Goal: Navigation & Orientation: Find specific page/section

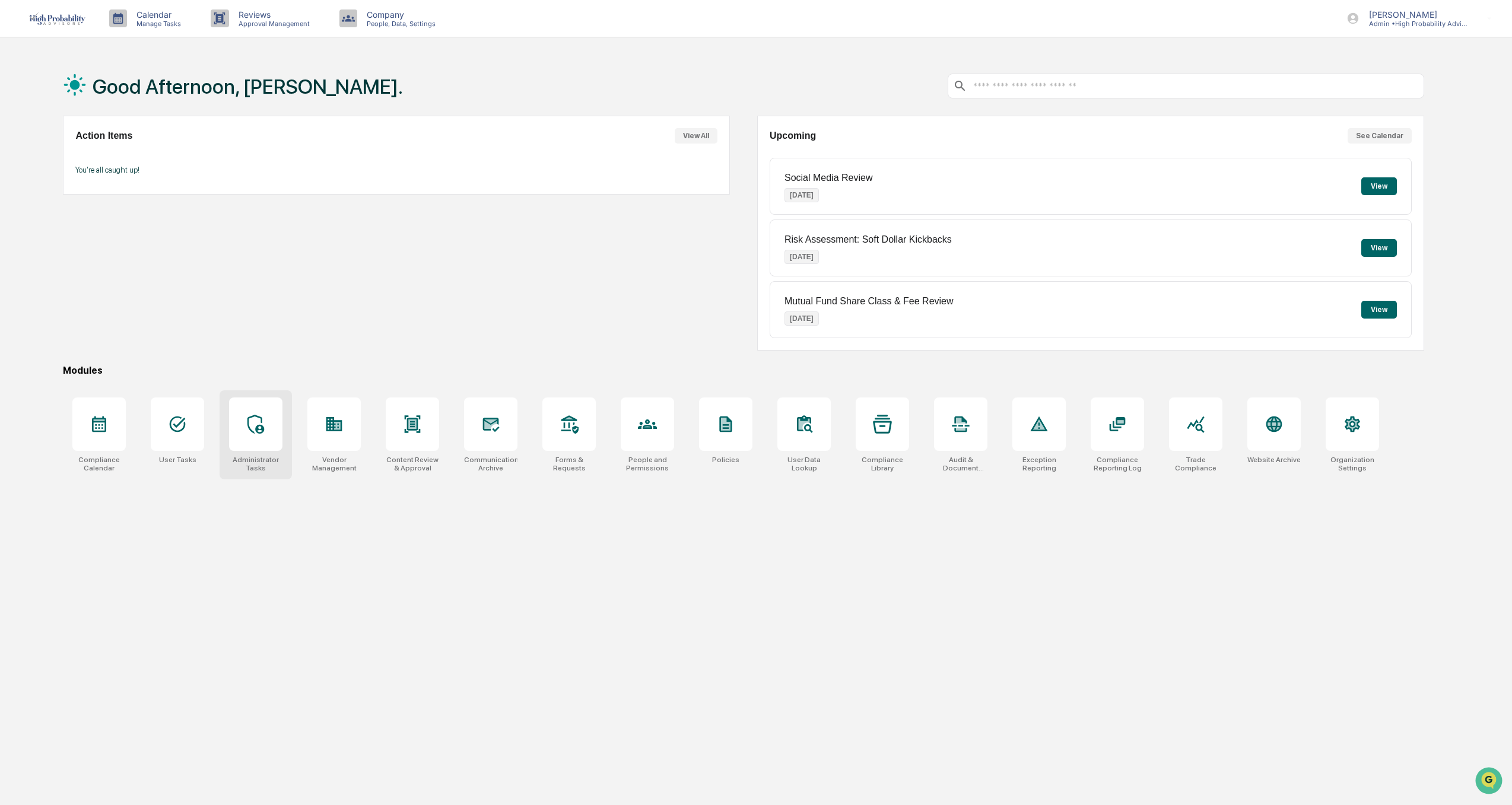
click at [253, 434] on div at bounding box center [255, 424] width 54 height 54
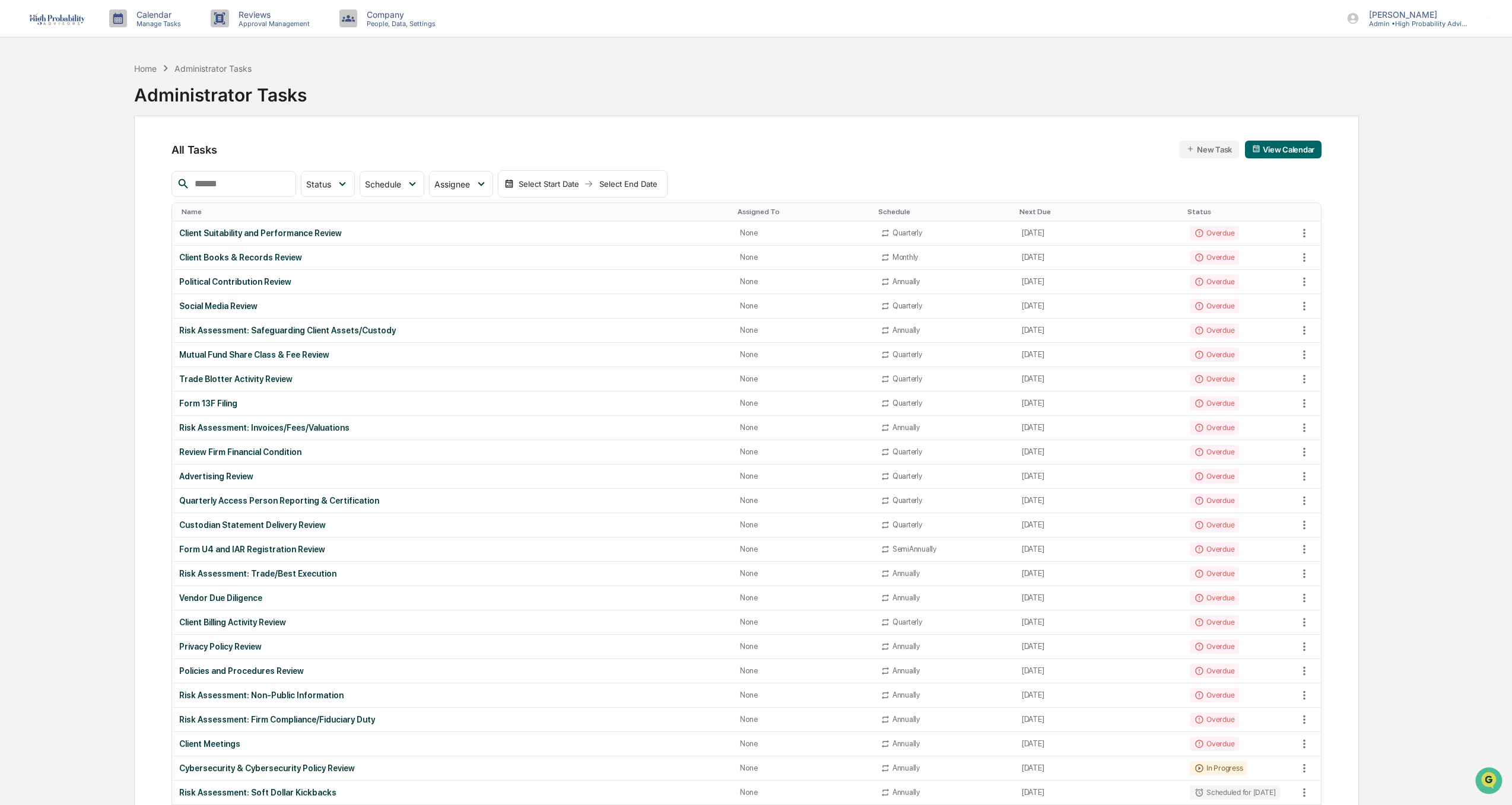
click at [193, 211] on div "Name" at bounding box center [454, 212] width 547 height 8
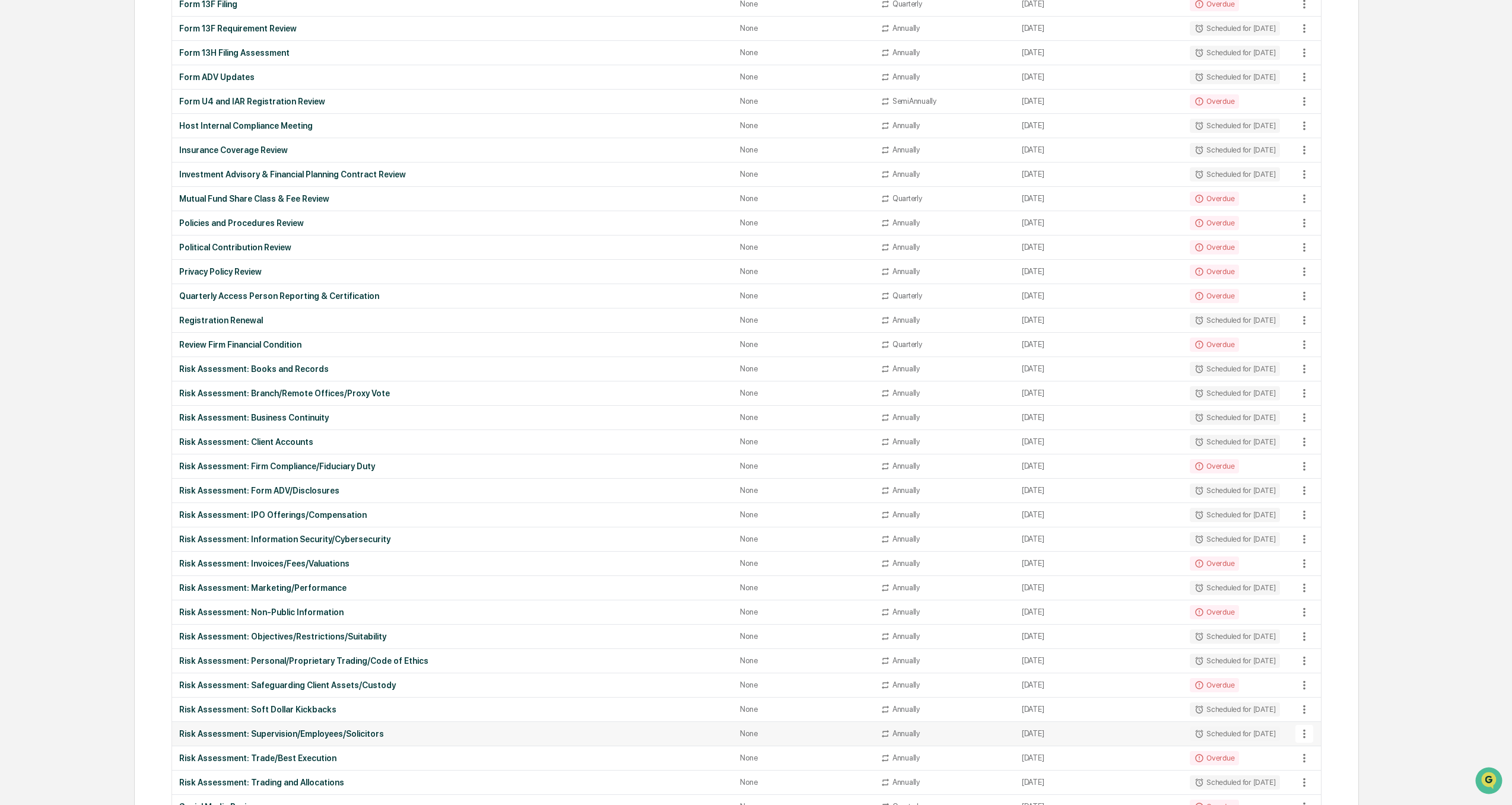
scroll to position [617, 0]
click at [264, 368] on div "Risk Assessment: Books and Records" at bounding box center [452, 371] width 547 height 9
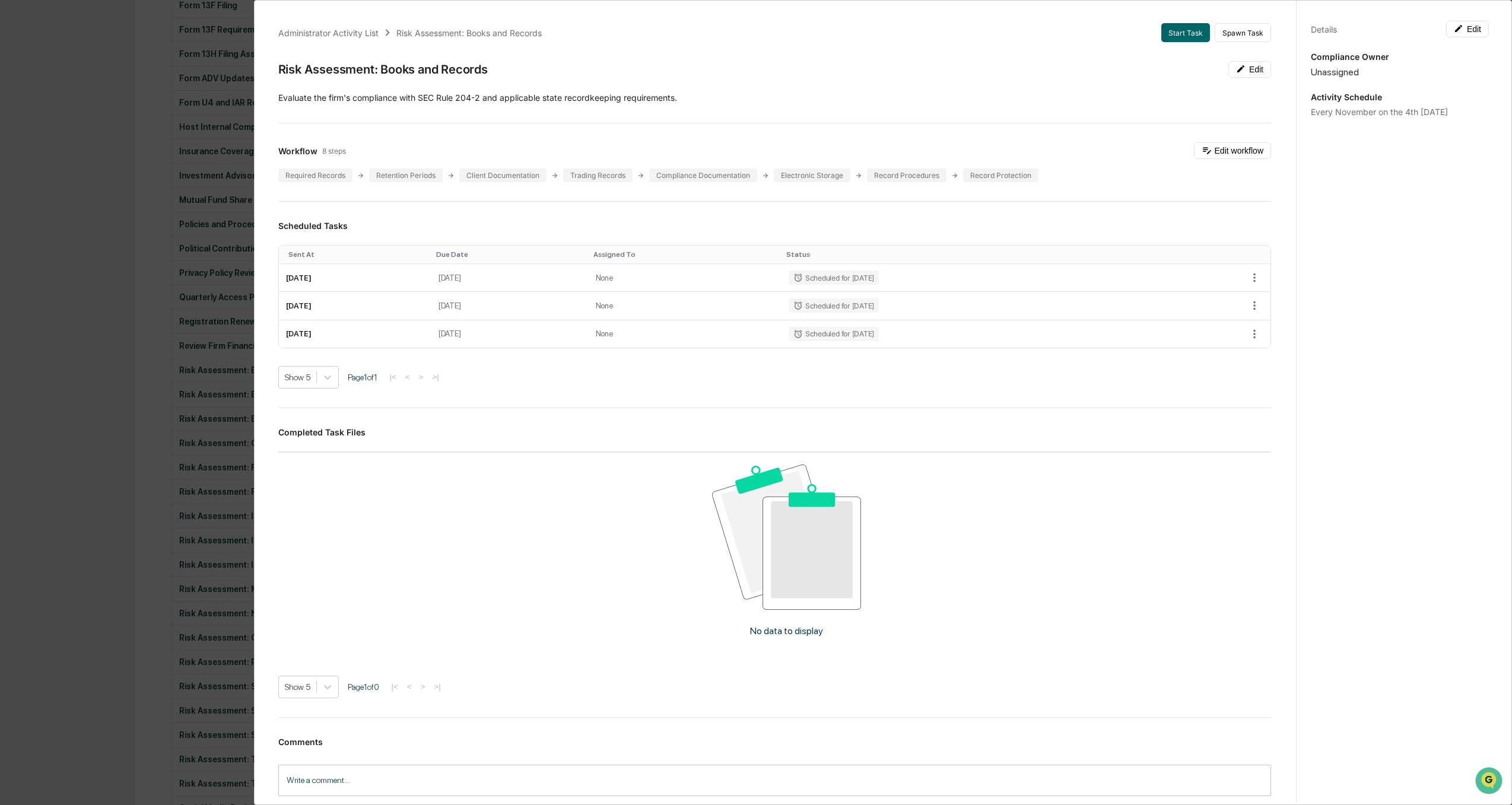
click at [48, 423] on div "Administrator Activity List Risk Assessment: Books and Records Start Task Spawn…" at bounding box center [756, 402] width 1512 height 805
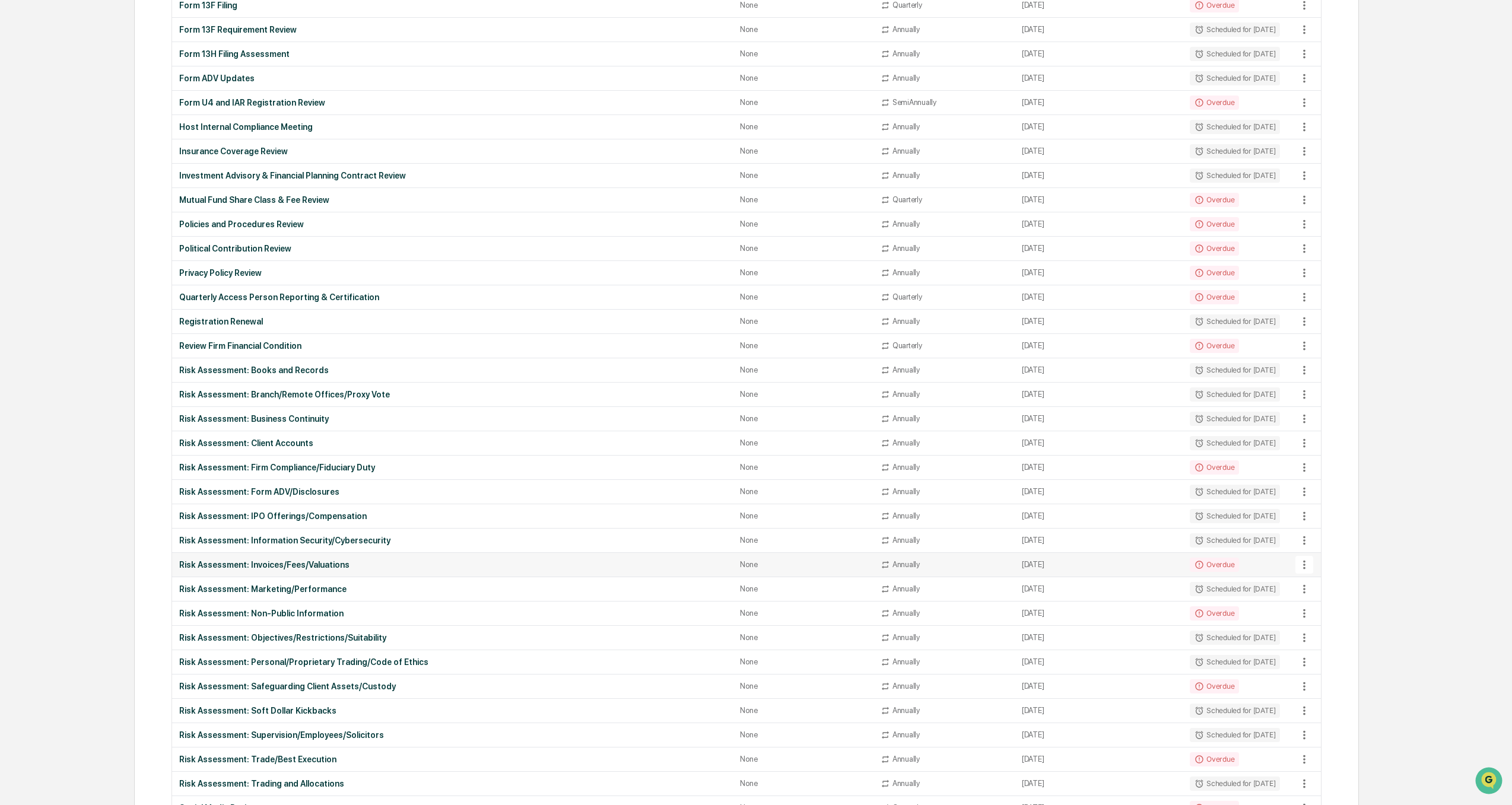
click at [265, 566] on div "Risk Assessment: Invoices/Fees/Valuations" at bounding box center [452, 565] width 547 height 9
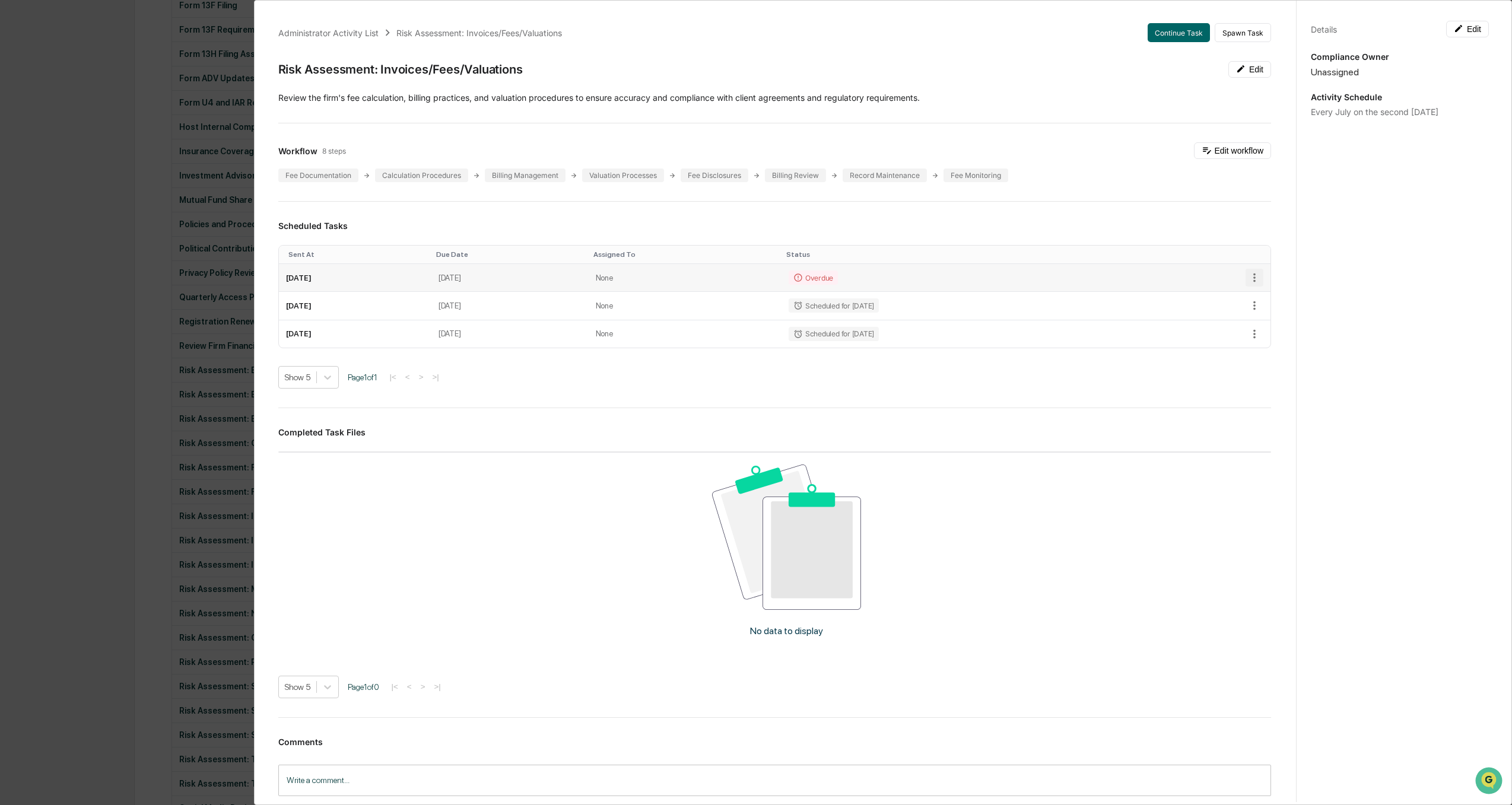
click at [1248, 280] on icon "button" at bounding box center [1255, 277] width 13 height 13
click at [476, 570] on div at bounding box center [758, 402] width 1517 height 805
click at [40, 532] on div "Administrator Activity List Risk Assessment: Invoices/Fees/Valuations Continue …" at bounding box center [756, 402] width 1512 height 805
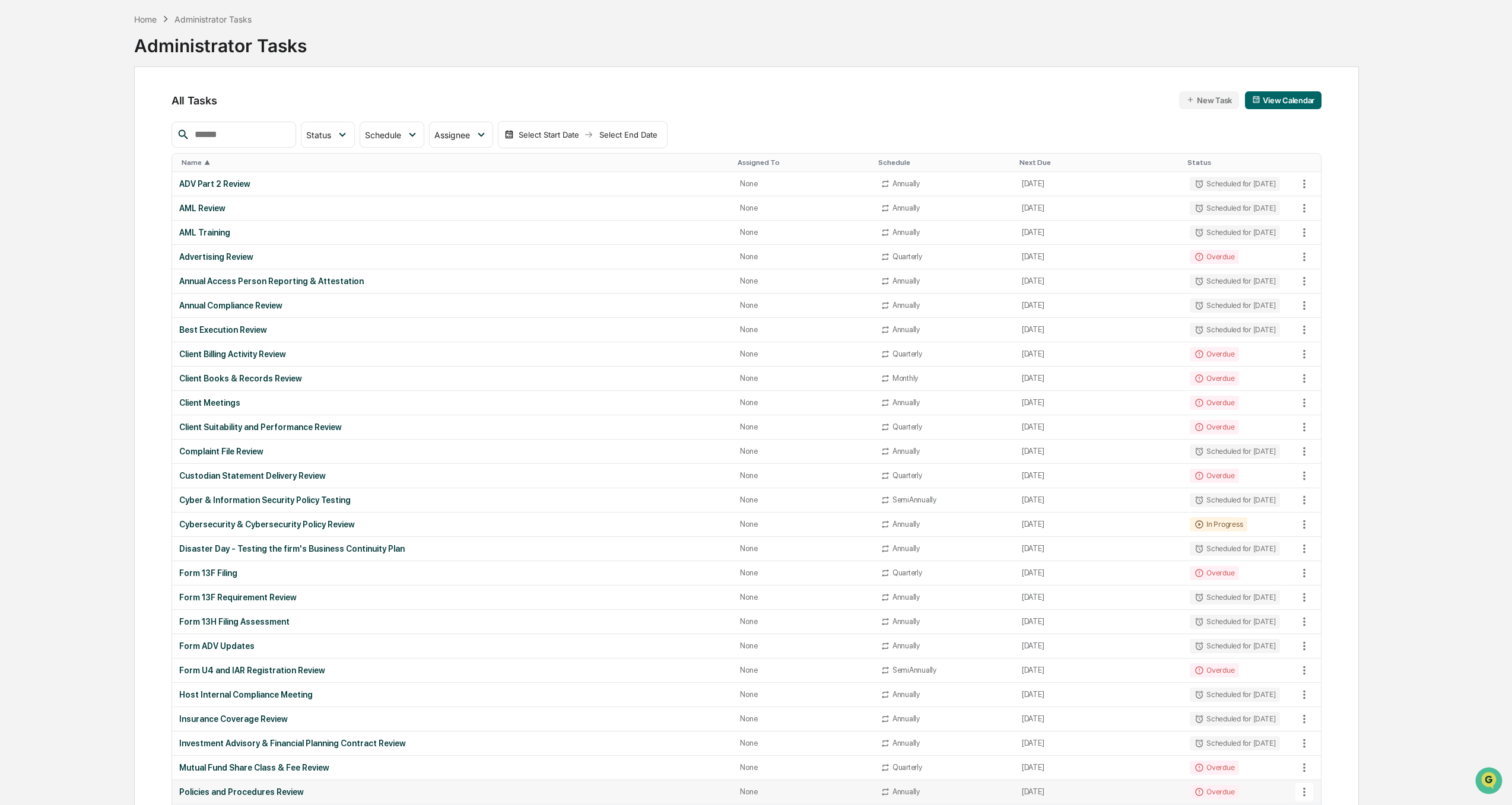
scroll to position [24, 0]
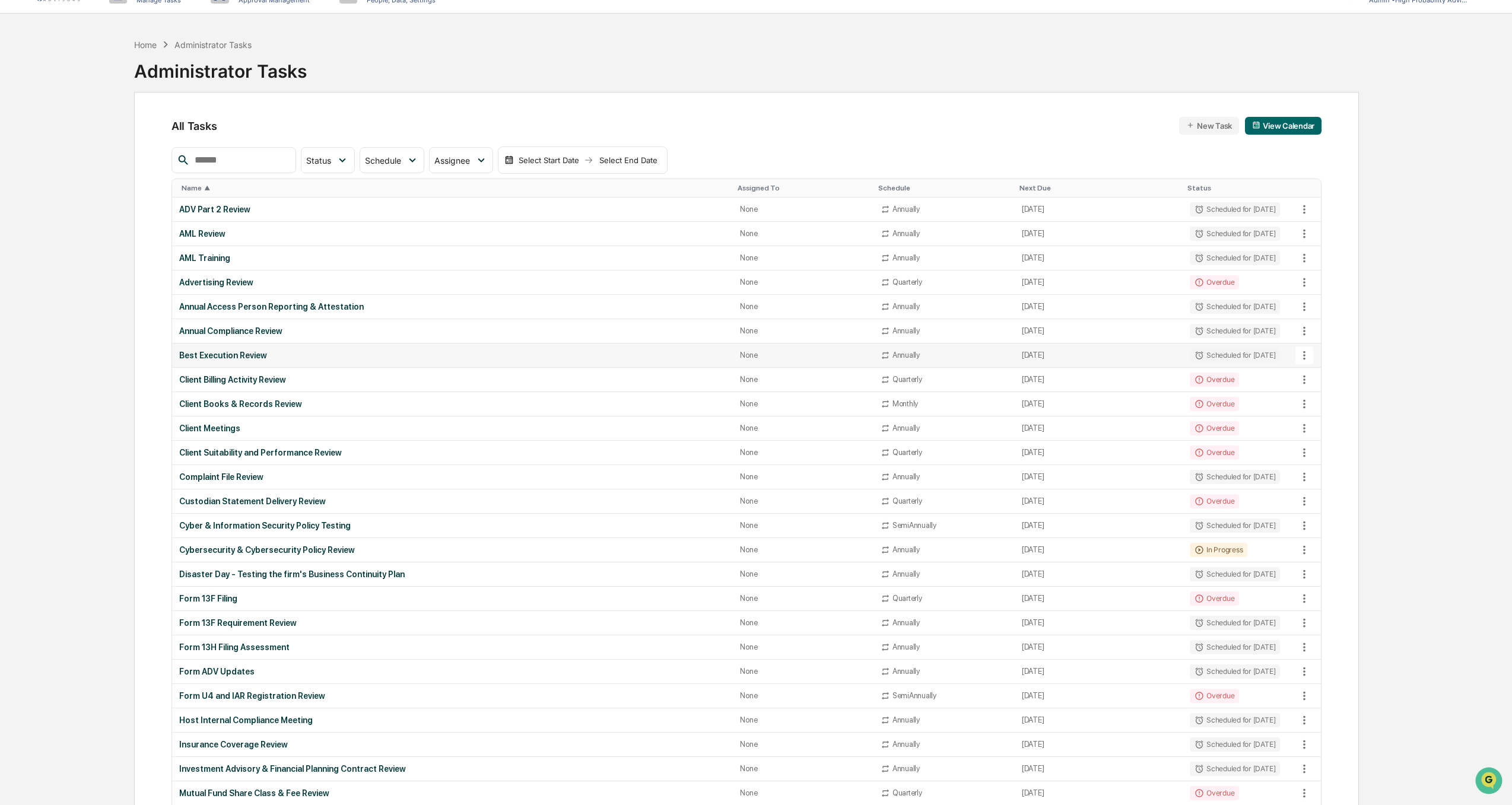
click at [210, 357] on div "Best Execution Review" at bounding box center [452, 355] width 547 height 9
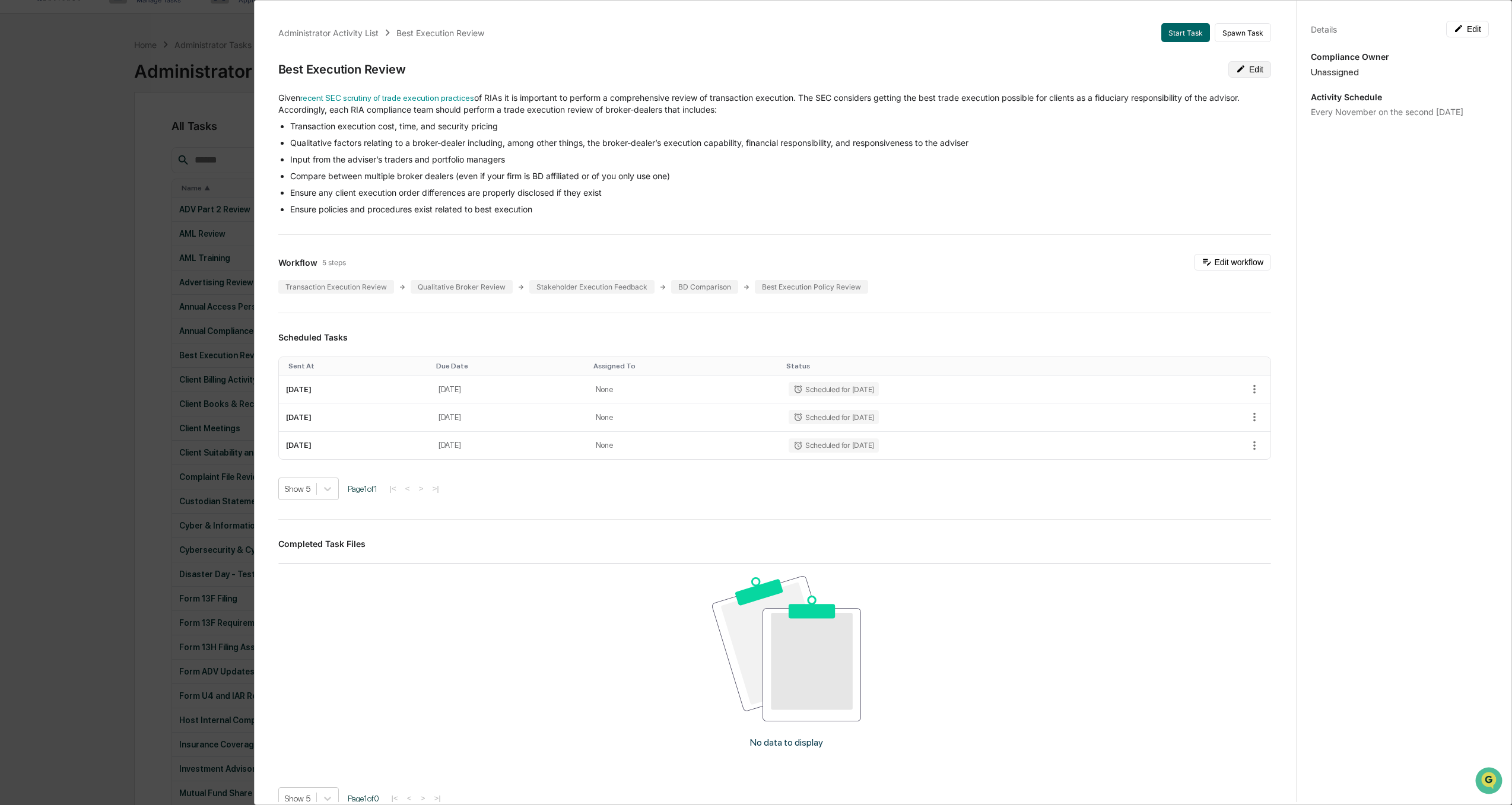
click at [1235, 71] on button "Edit" at bounding box center [1249, 69] width 43 height 16
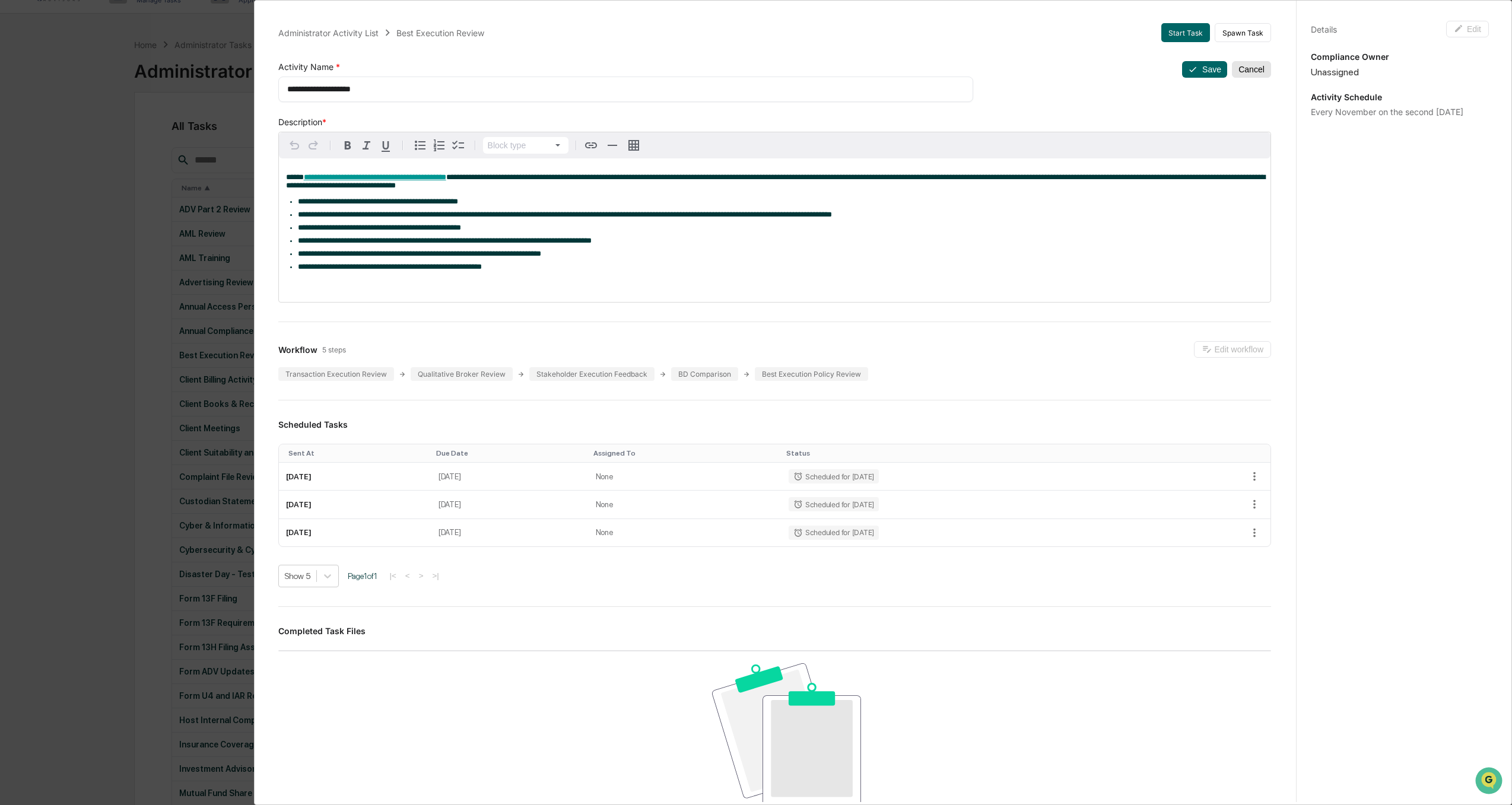
click at [1241, 70] on button "Cancel" at bounding box center [1251, 69] width 39 height 16
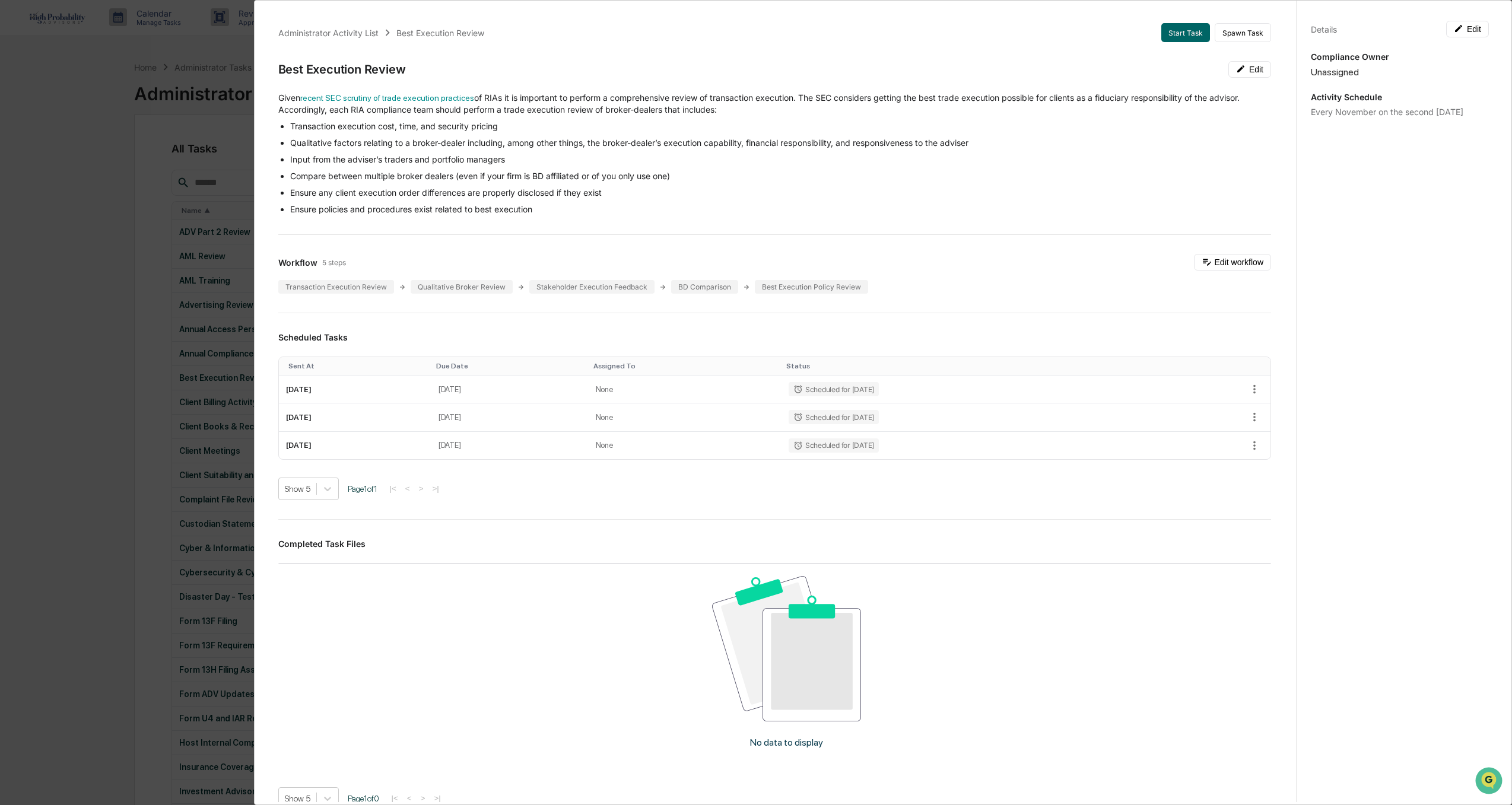
scroll to position [0, 0]
click at [68, 343] on div "Administrator Activity List Best Execution Review Start Task Spawn Task Best Ex…" at bounding box center [756, 402] width 1512 height 805
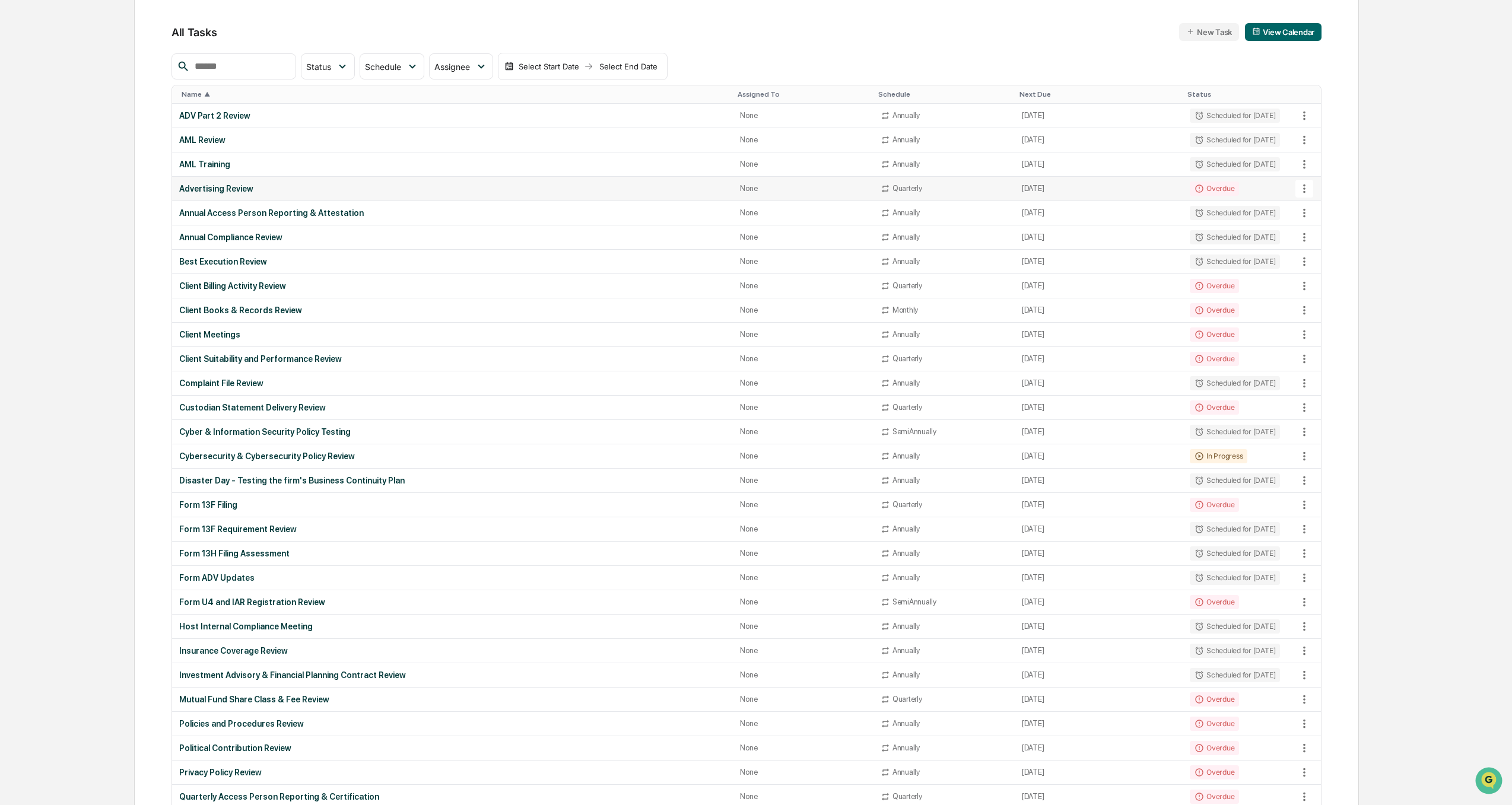
scroll to position [119, 0]
click at [251, 258] on div "Best Execution Review" at bounding box center [452, 260] width 547 height 9
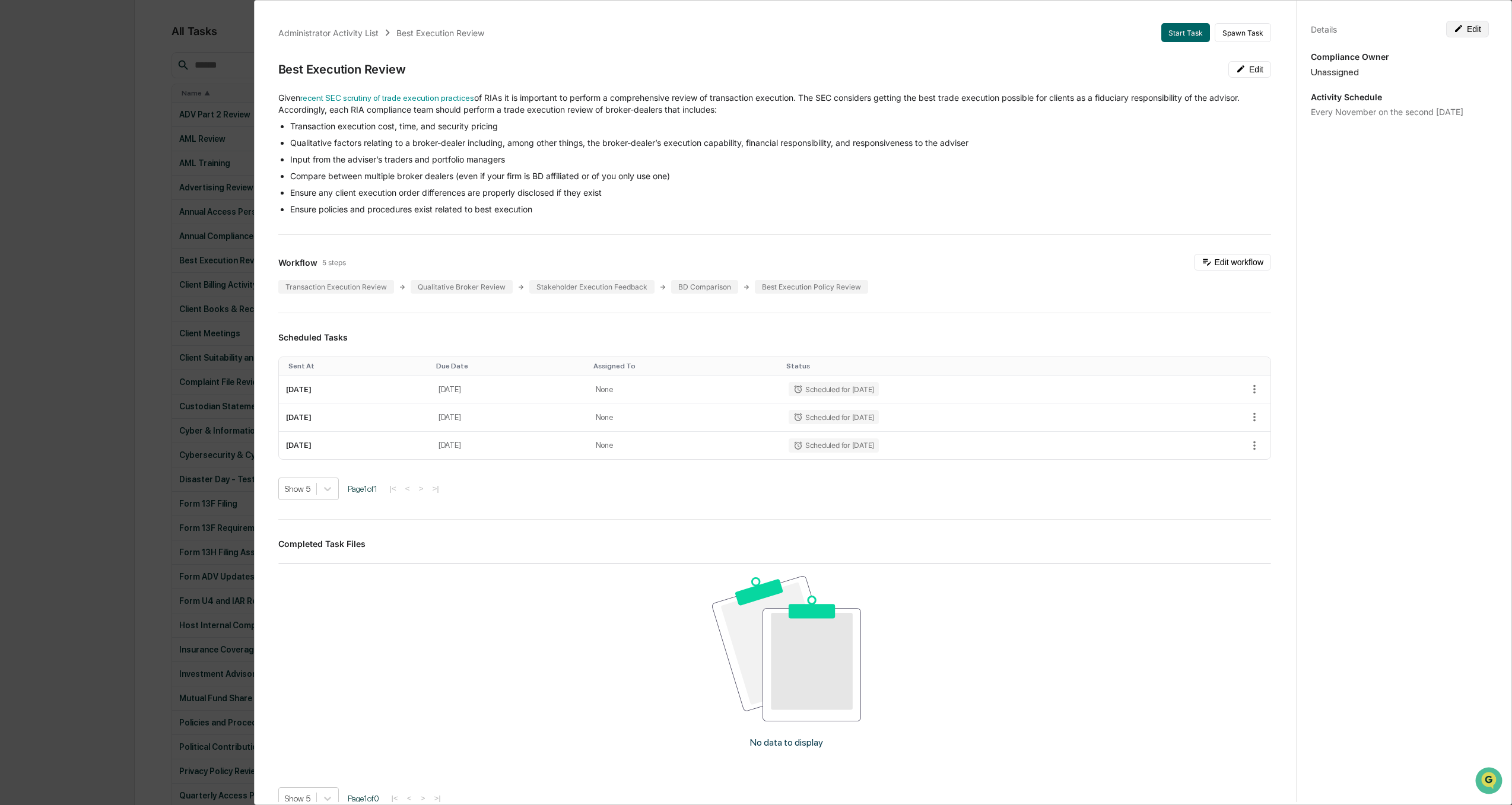
click at [1477, 25] on button "Edit" at bounding box center [1467, 29] width 43 height 16
click at [1468, 28] on button "Cancel" at bounding box center [1469, 29] width 39 height 16
click at [1225, 261] on button "Edit workflow" at bounding box center [1232, 262] width 78 height 16
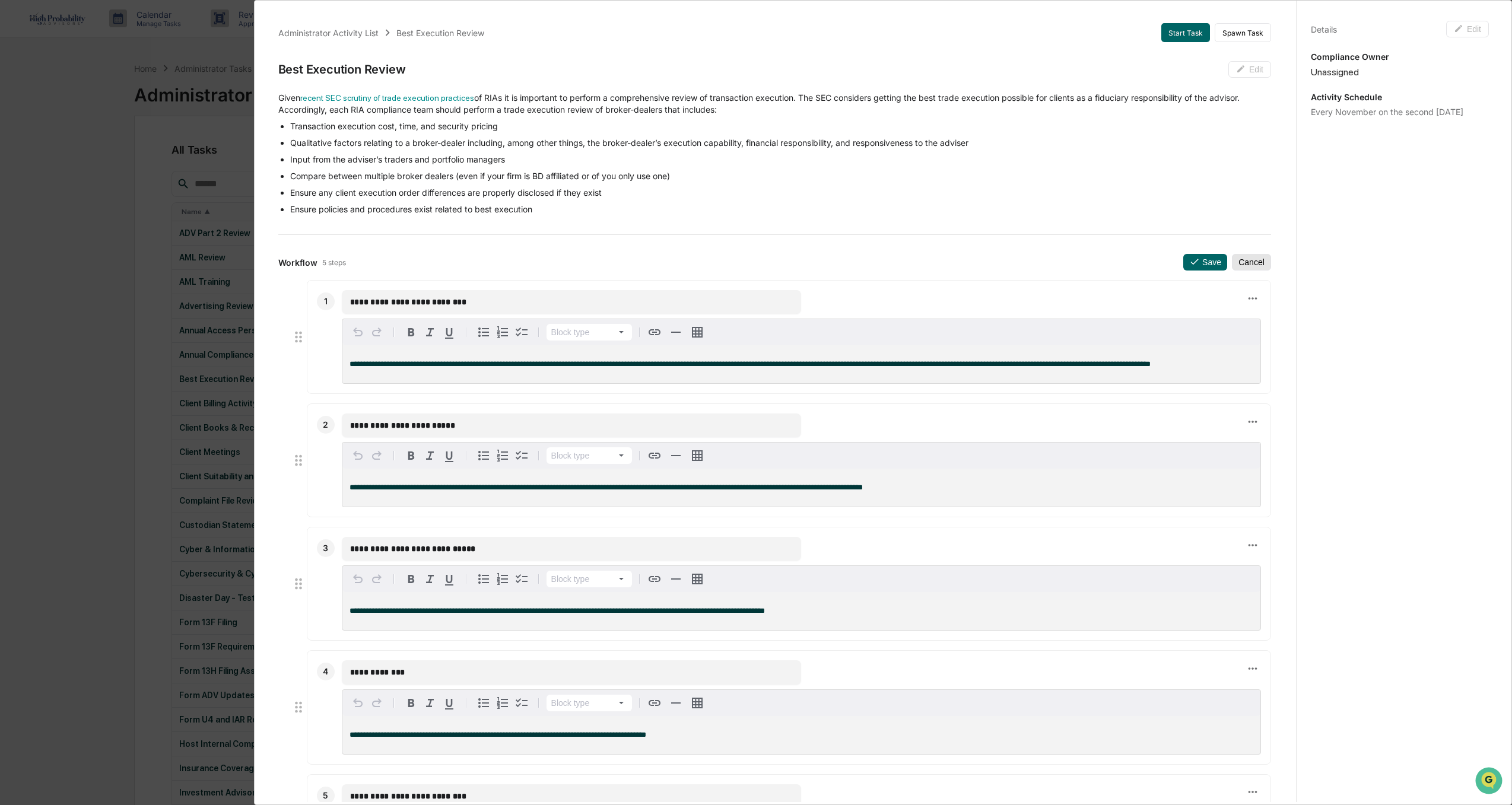
click at [1241, 264] on button "Cancel" at bounding box center [1251, 262] width 39 height 16
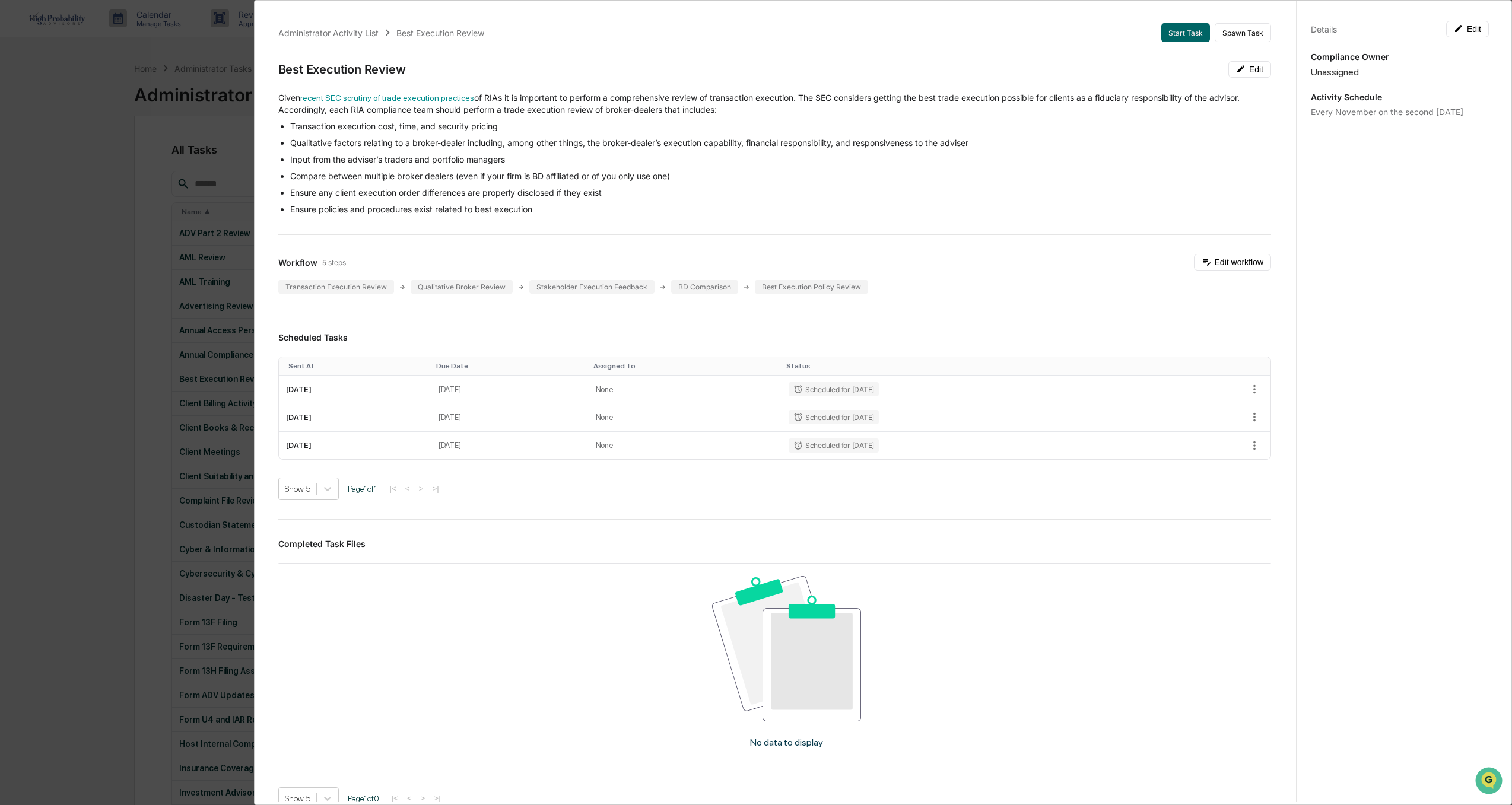
click at [87, 300] on div "Administrator Activity List Best Execution Review Start Task Spawn Task Best Ex…" at bounding box center [756, 402] width 1512 height 805
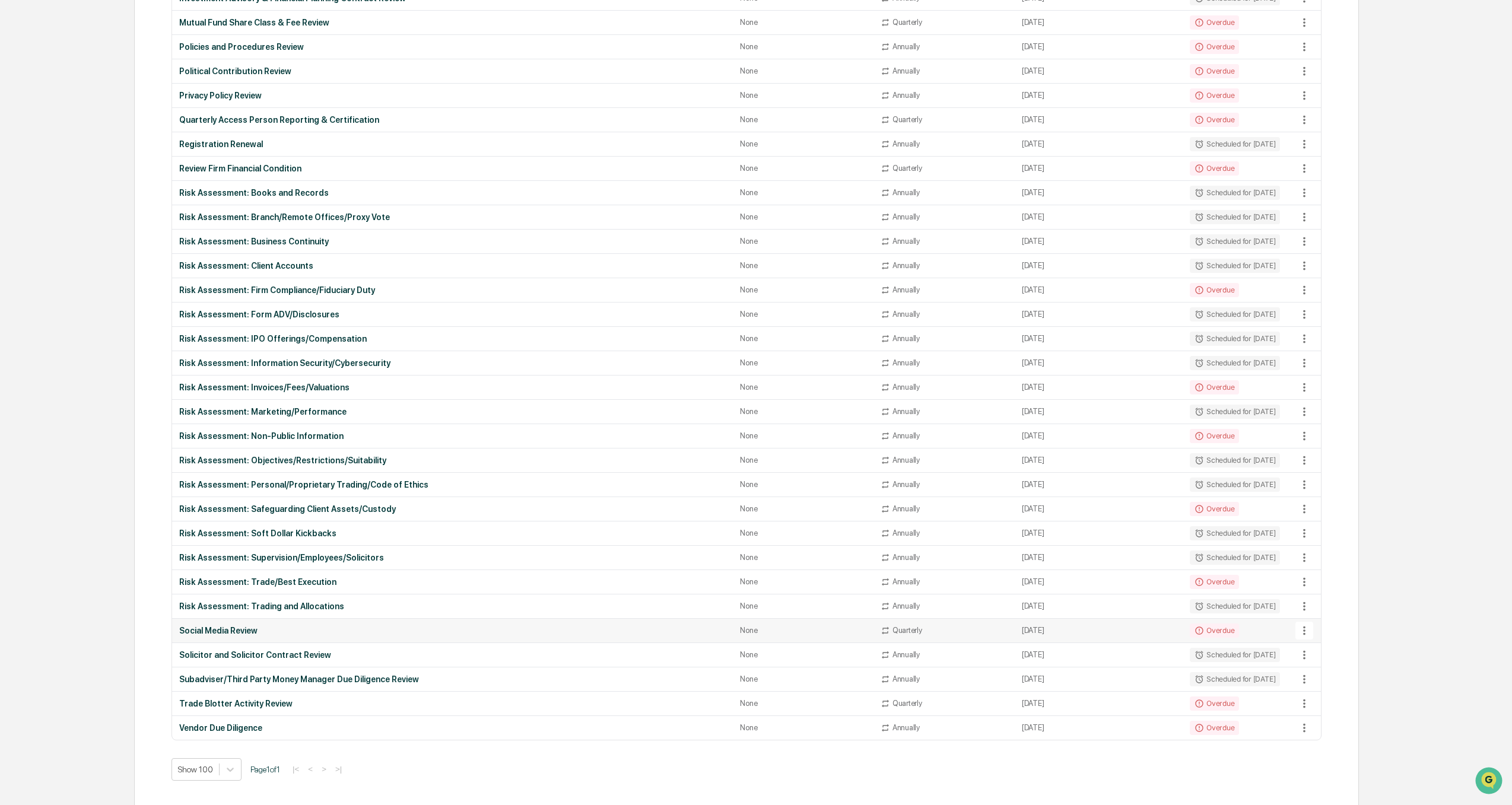
scroll to position [795, 0]
click at [276, 580] on div "Risk Assessment: Trade/Best Execution" at bounding box center [452, 581] width 547 height 9
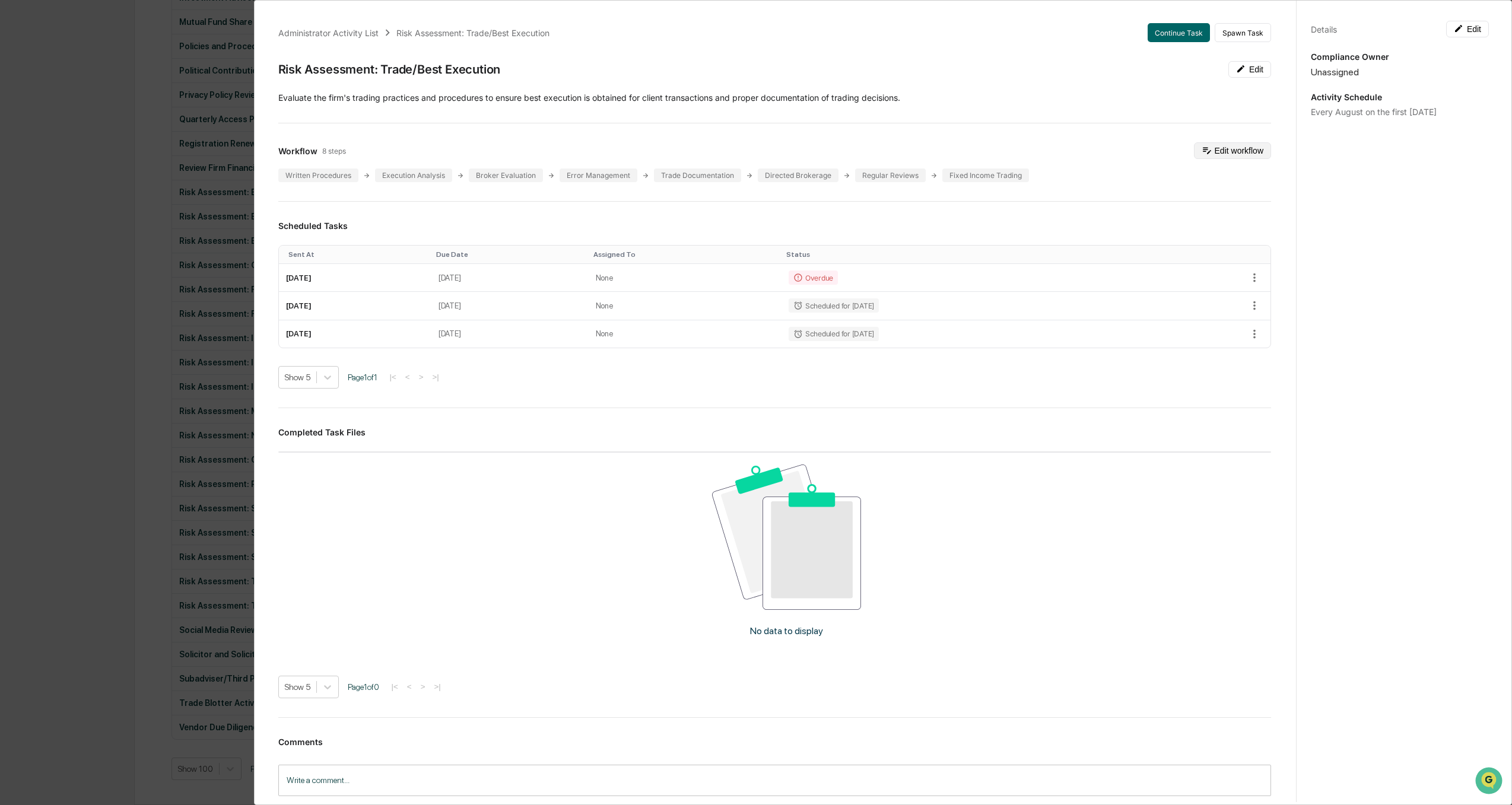
click at [1202, 148] on button "Edit workflow" at bounding box center [1232, 151] width 78 height 16
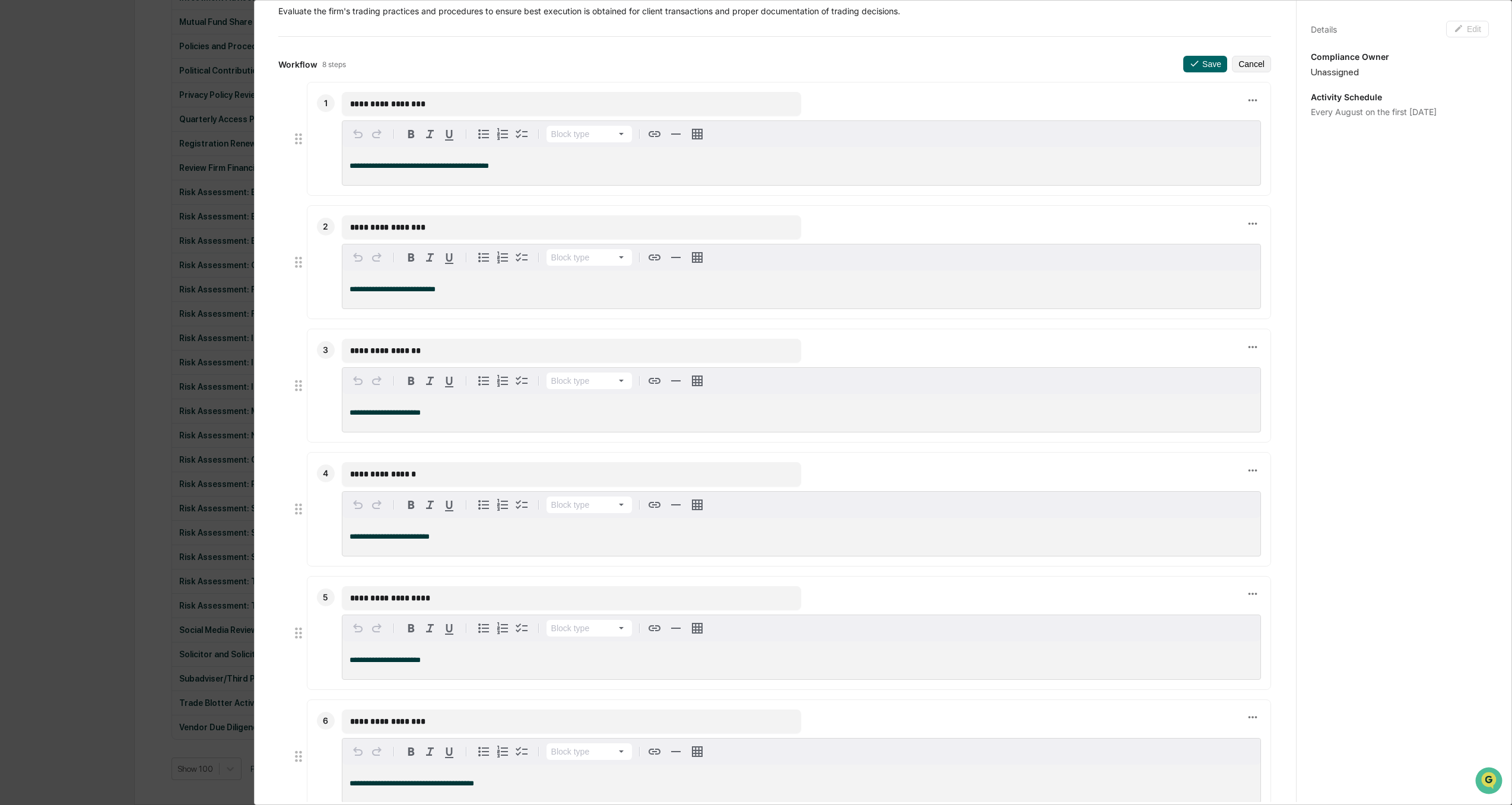
scroll to position [0, 0]
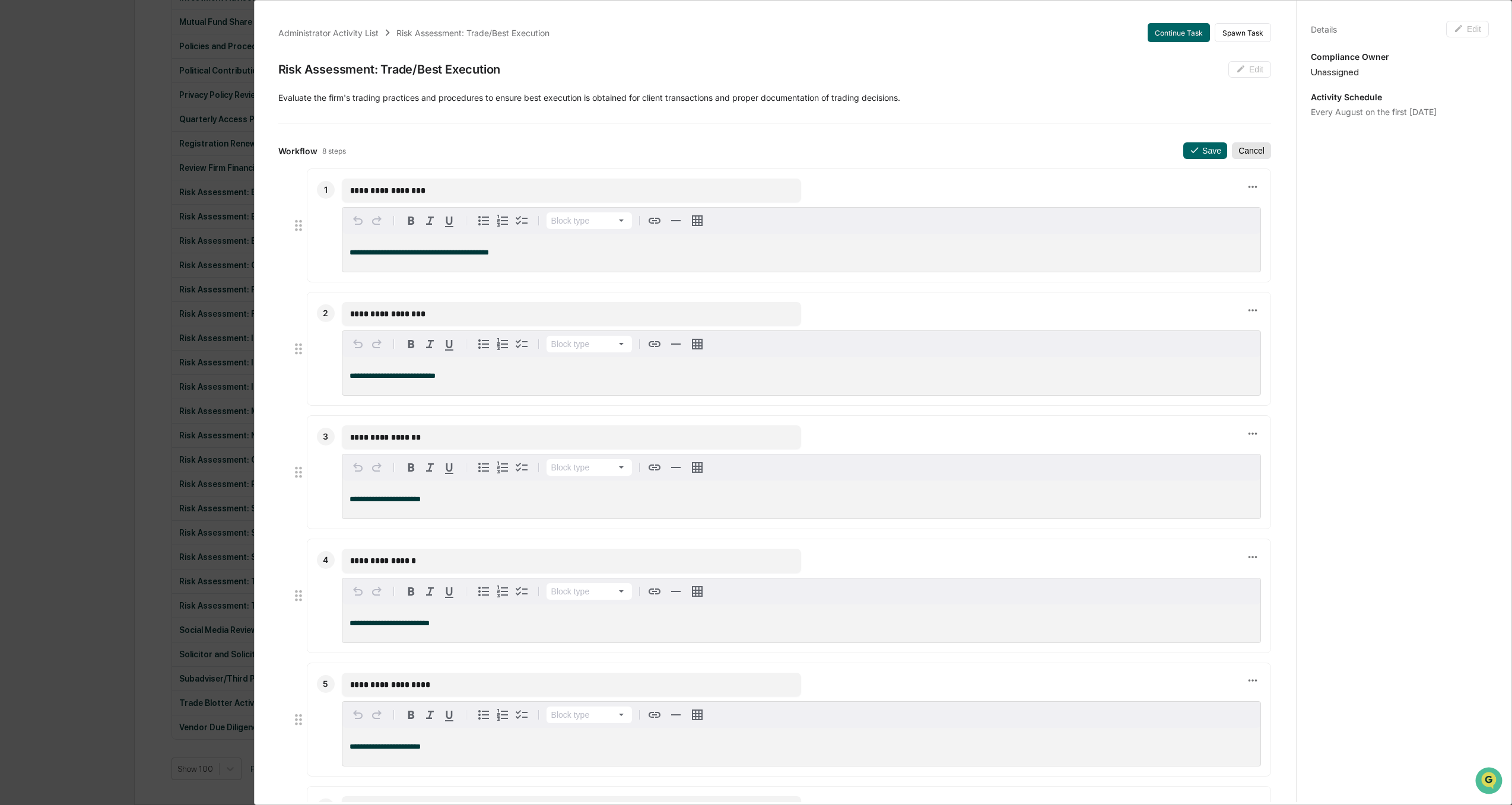
click at [1237, 147] on button "Cancel" at bounding box center [1251, 151] width 39 height 16
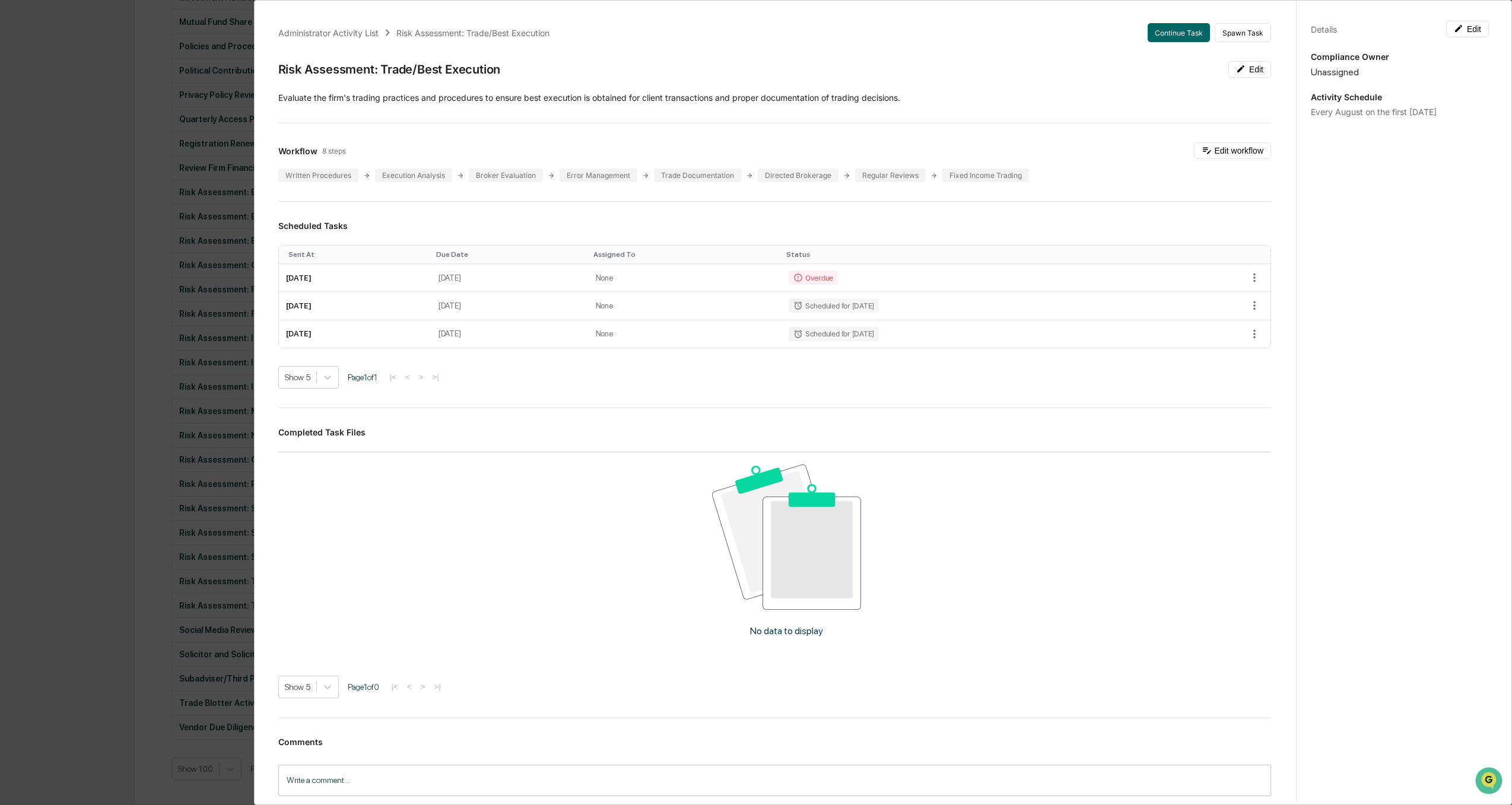
click at [64, 261] on div "Administrator Activity List Risk Assessment: Trade/Best Execution Continue Task…" at bounding box center [756, 402] width 1512 height 805
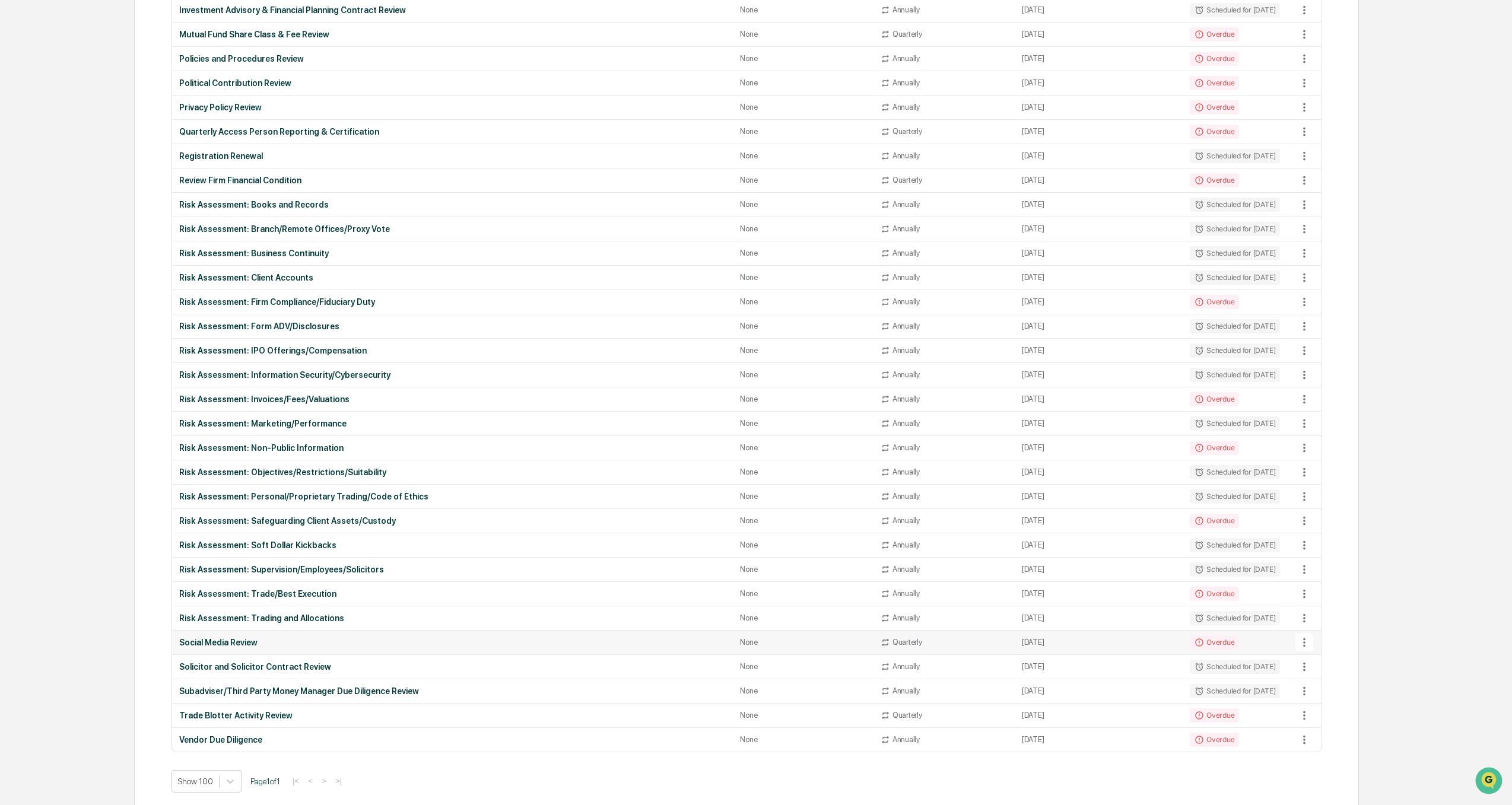
scroll to position [795, 0]
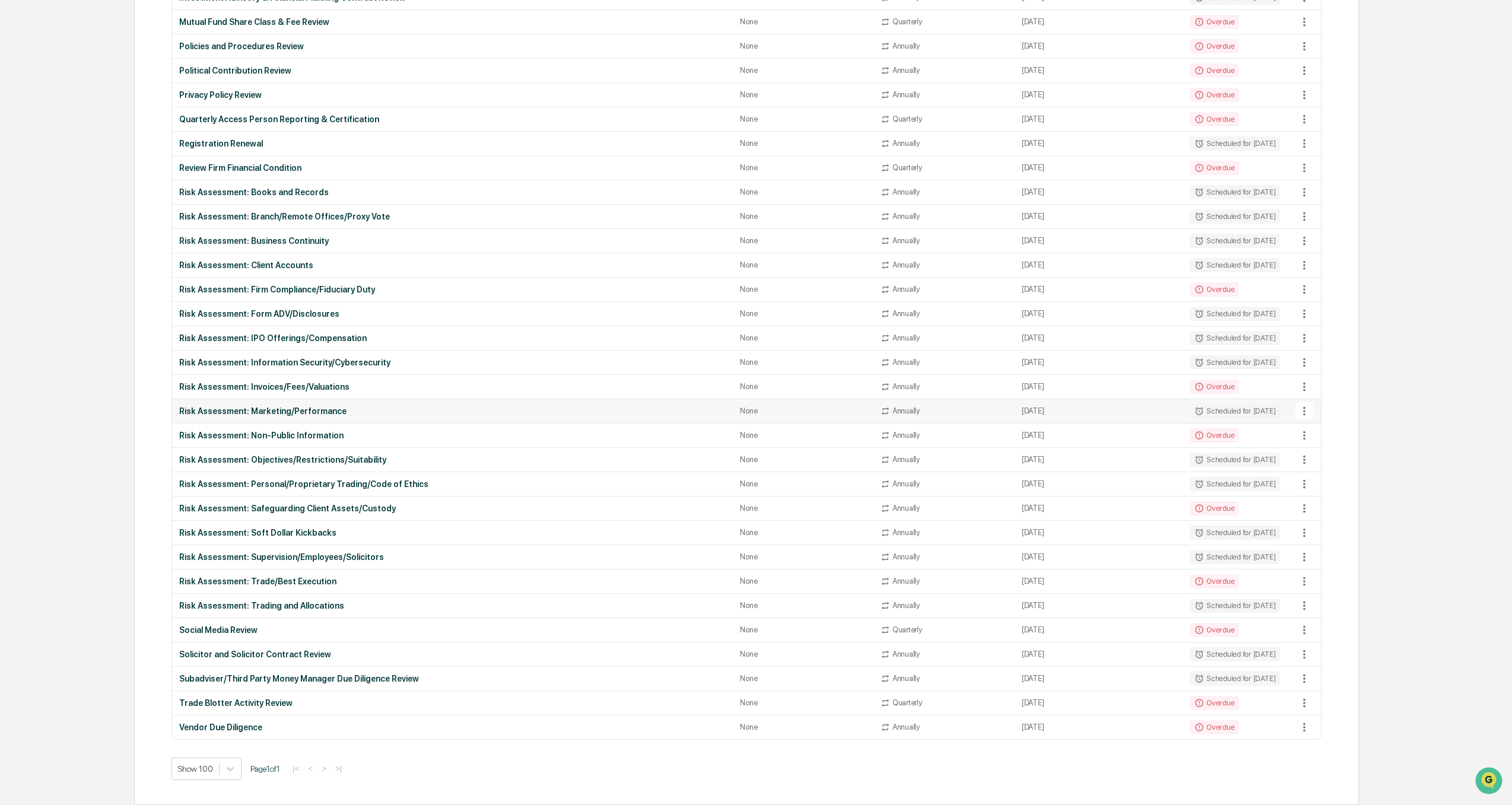
click at [259, 408] on div "Risk Assessment: Marketing/Performance" at bounding box center [452, 411] width 547 height 9
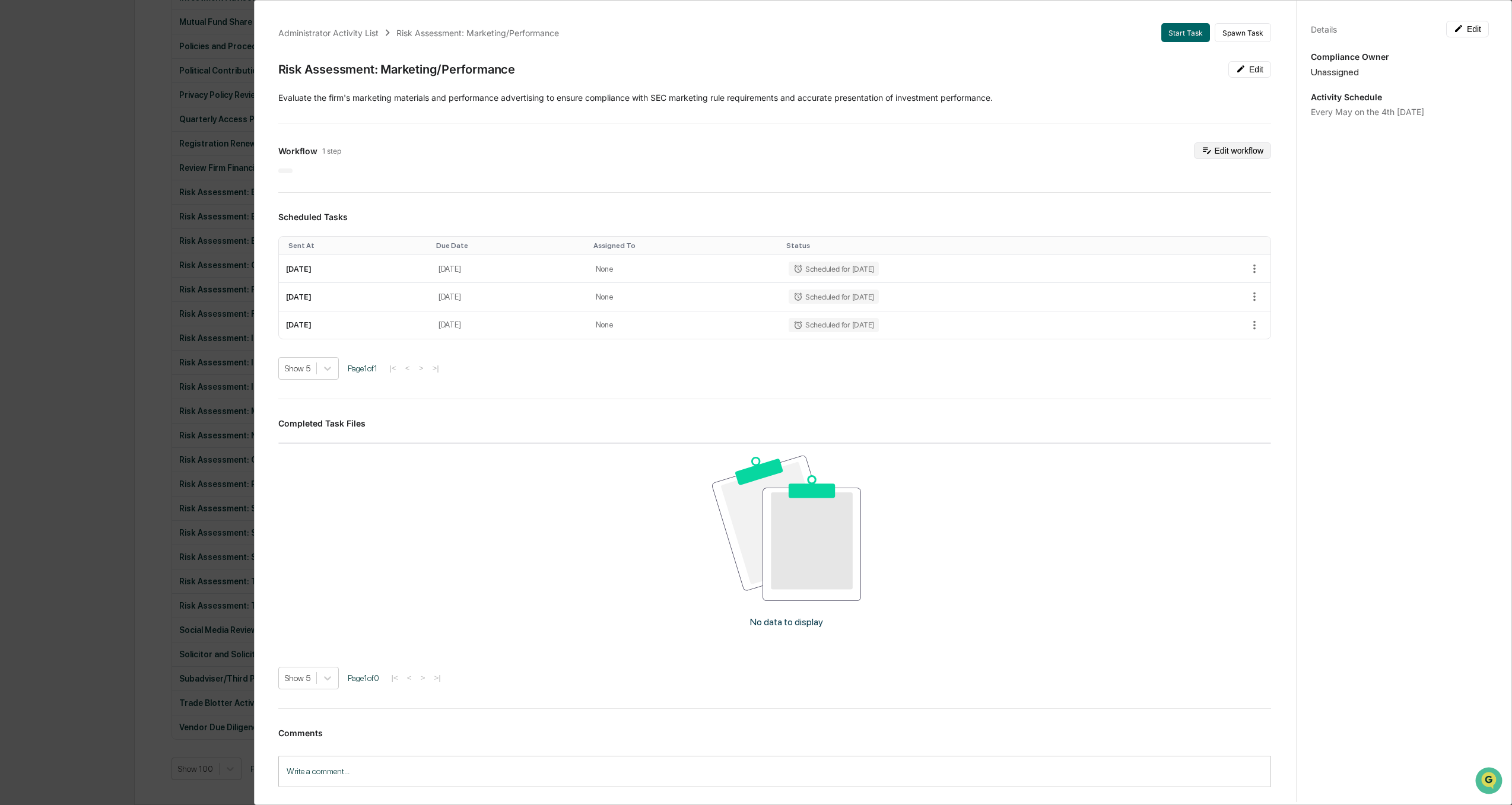
click at [1219, 150] on button "Edit workflow" at bounding box center [1232, 151] width 78 height 16
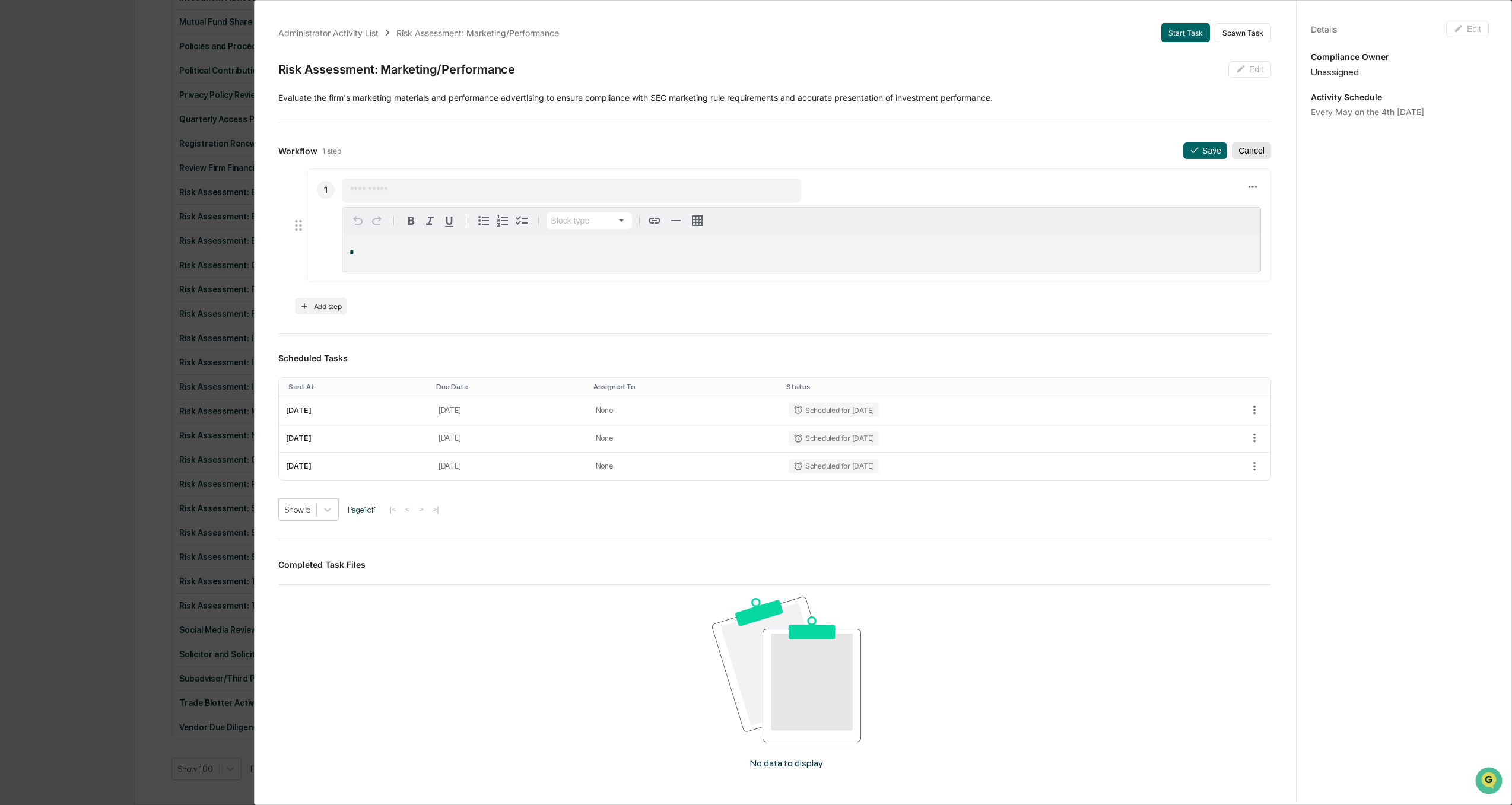
click at [1239, 153] on button "Cancel" at bounding box center [1251, 151] width 39 height 16
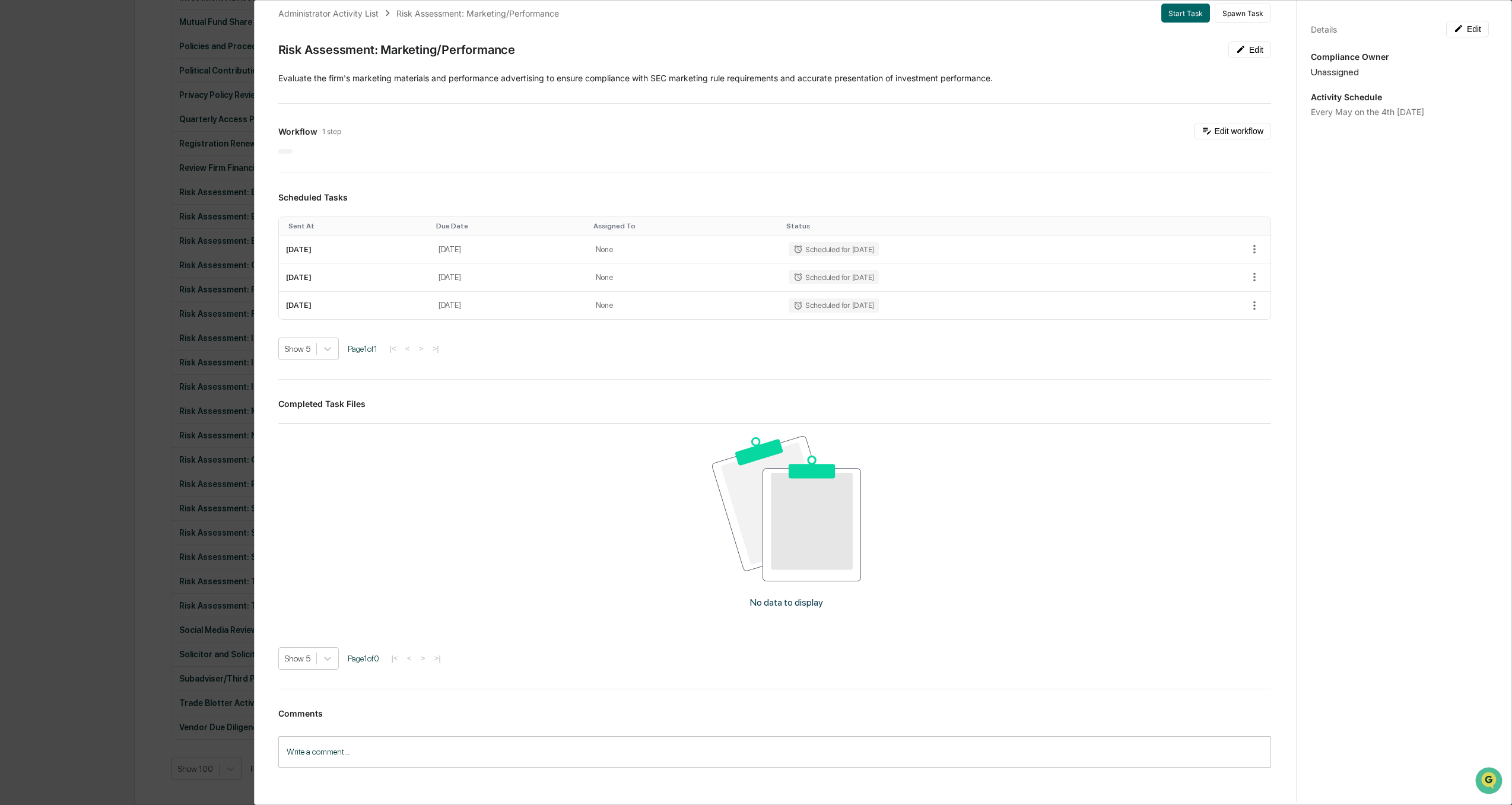
scroll to position [0, 0]
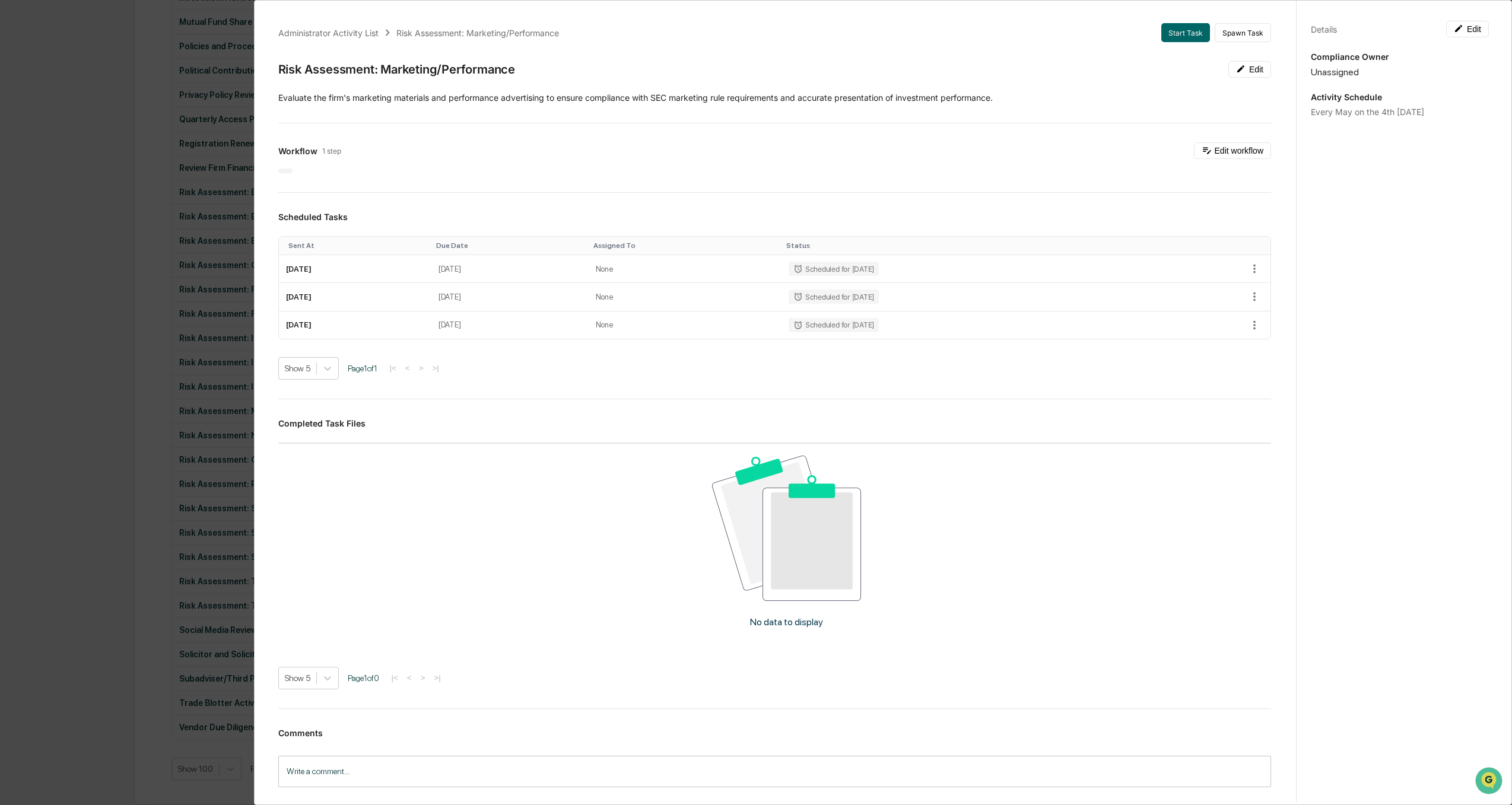
click at [14, 392] on div "Administrator Activity List Risk Assessment: Marketing/Performance Start Task S…" at bounding box center [756, 402] width 1512 height 805
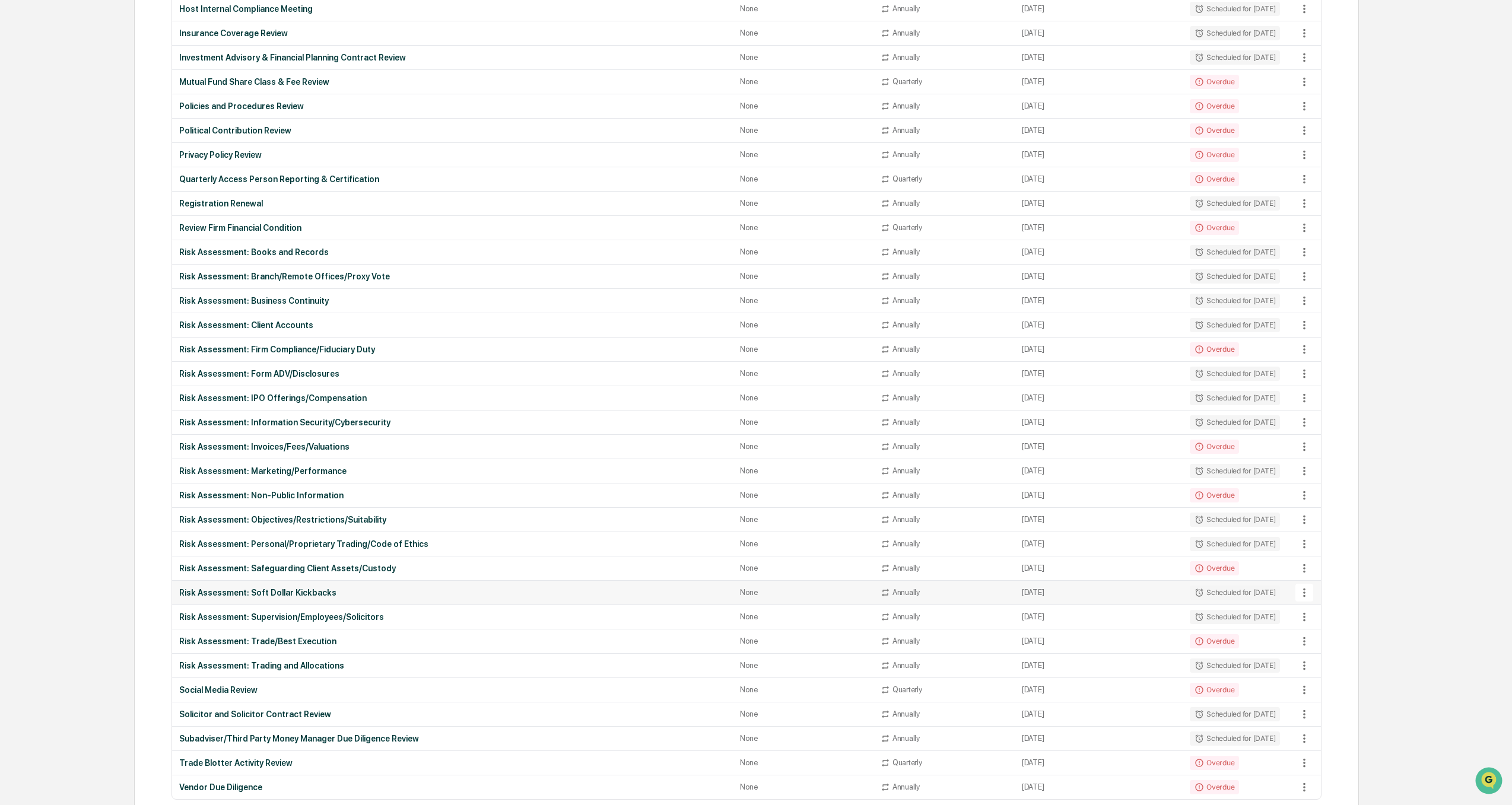
scroll to position [771, 0]
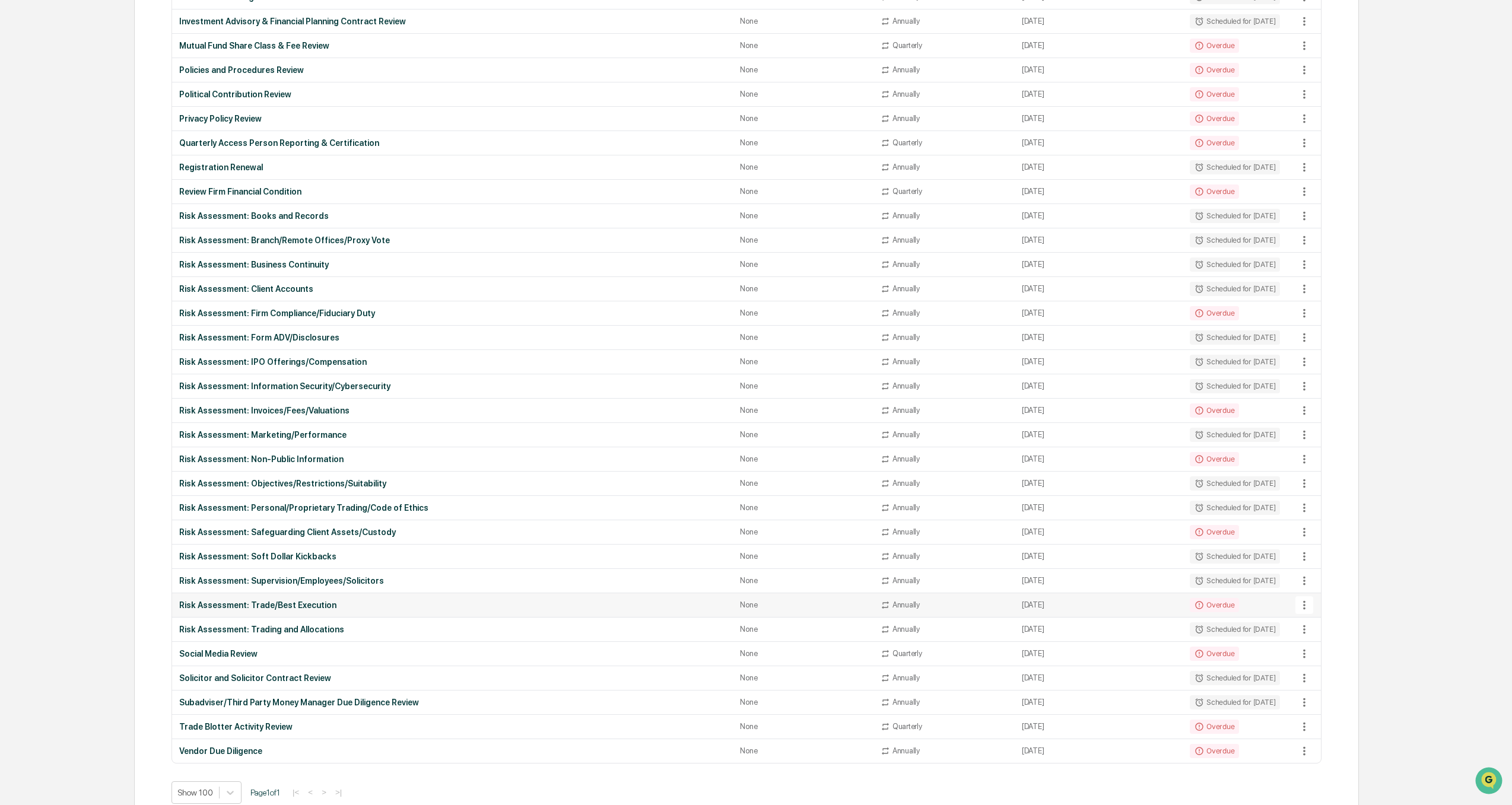
click at [271, 605] on div "Risk Assessment: Trade/Best Execution" at bounding box center [452, 605] width 547 height 9
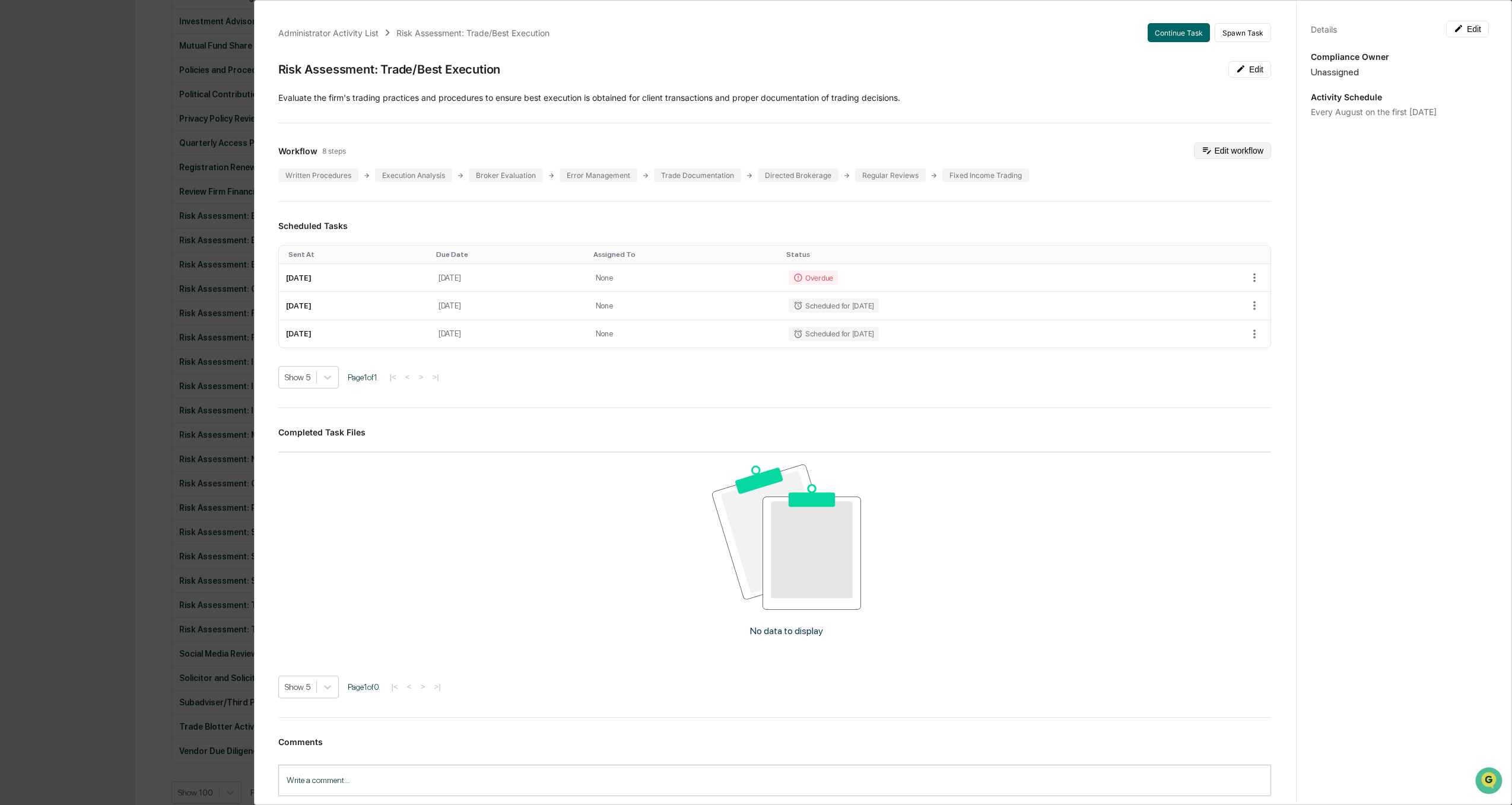
click at [1223, 149] on button "Edit workflow" at bounding box center [1232, 151] width 78 height 16
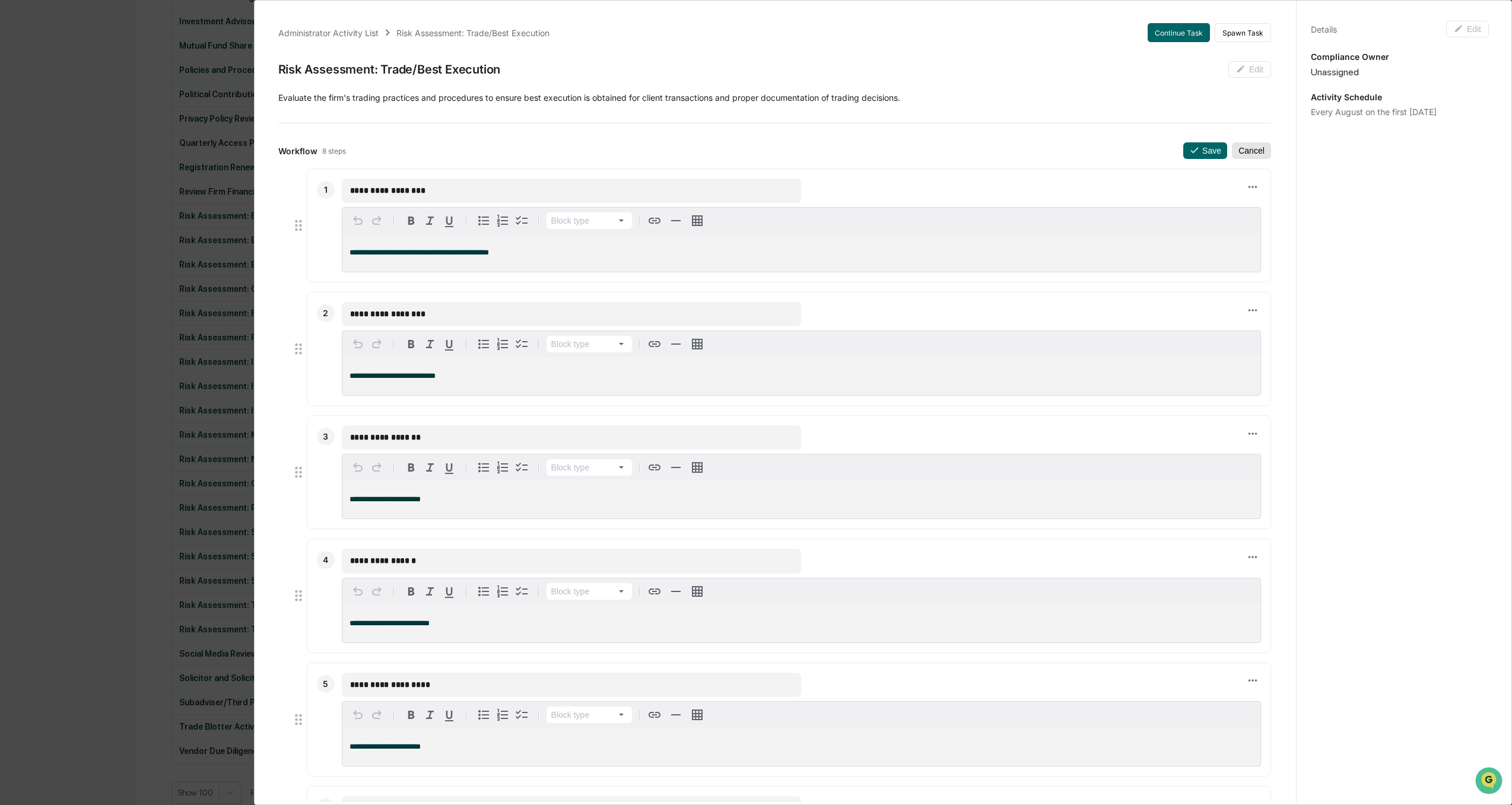
click at [1245, 155] on button "Cancel" at bounding box center [1251, 151] width 39 height 16
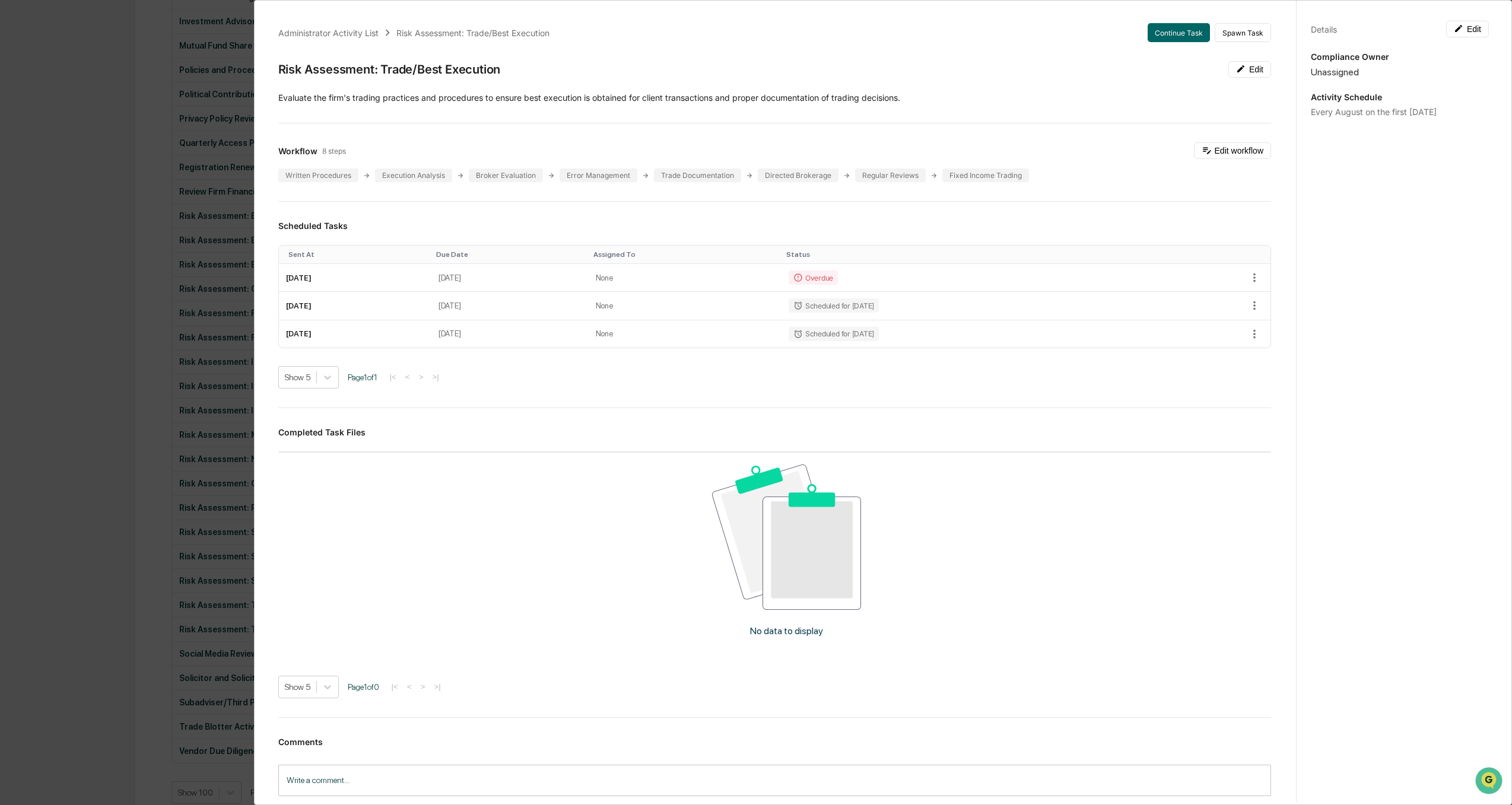
click at [51, 476] on div "Administrator Activity List Risk Assessment: Trade/Best Execution Continue Task…" at bounding box center [756, 402] width 1512 height 805
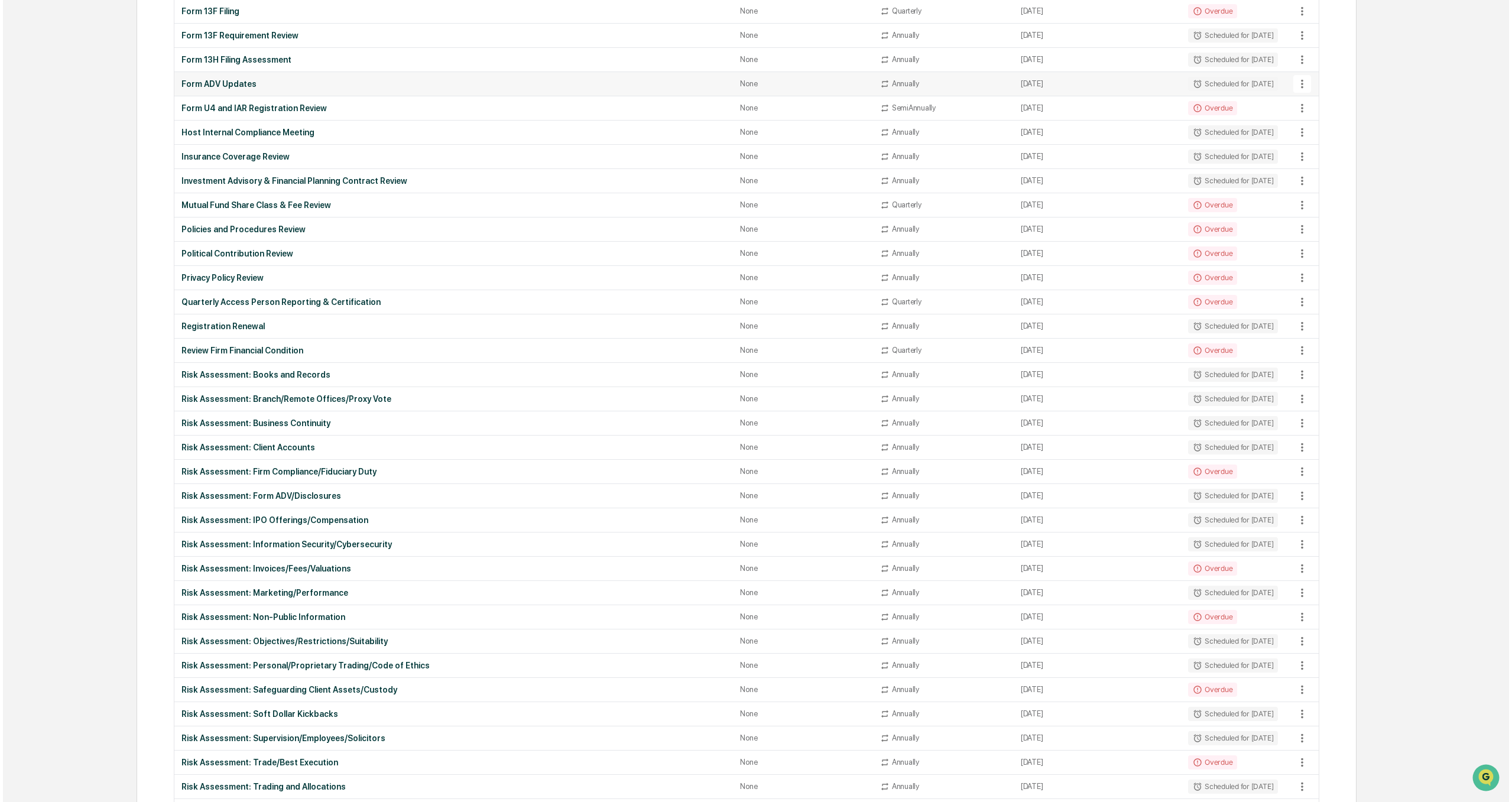
scroll to position [0, 0]
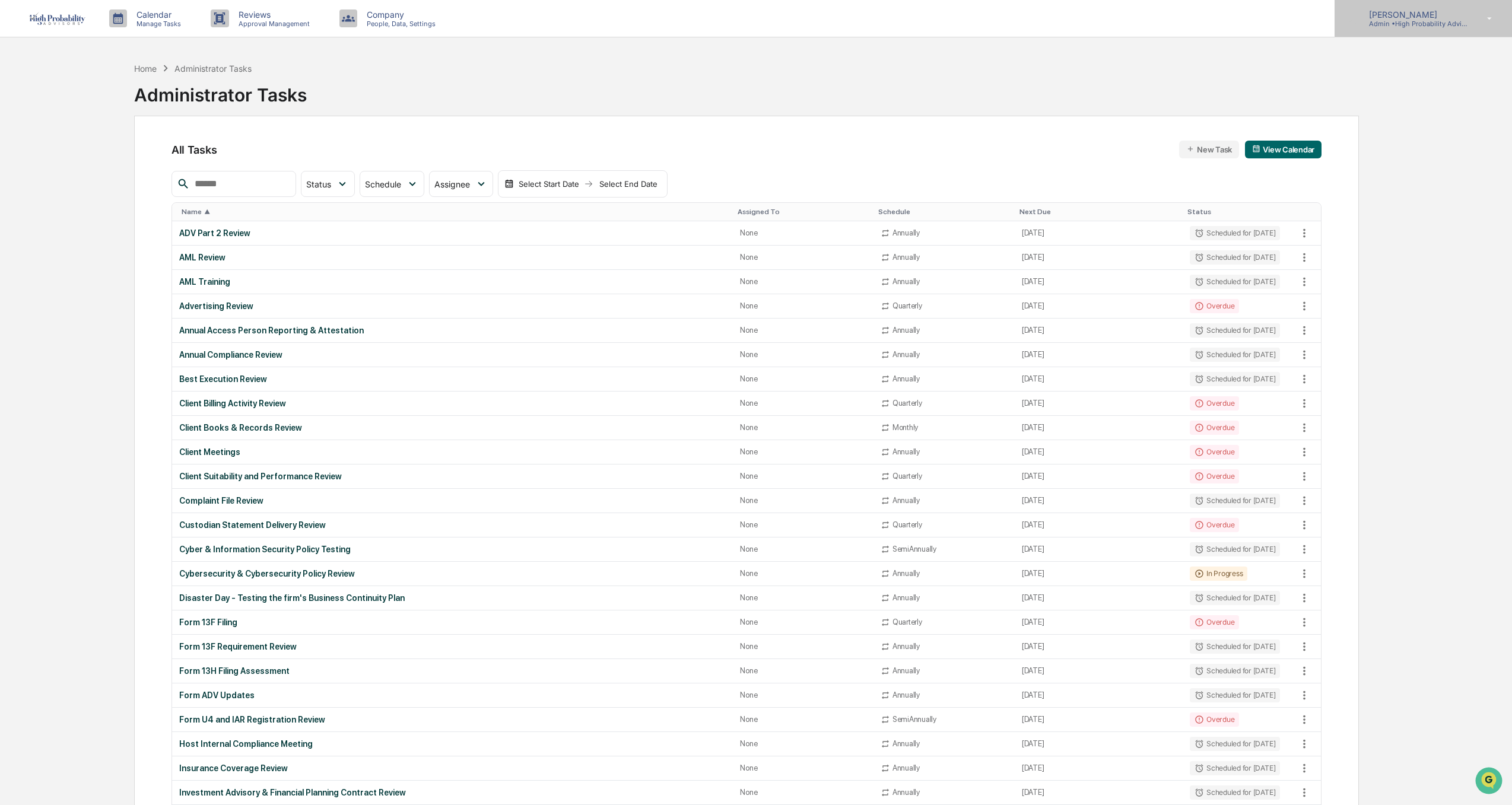
click at [1394, 29] on div "[PERSON_NAME] Admin • High Probability Advisors, LLC" at bounding box center [1423, 18] width 177 height 37
click at [1381, 126] on li "Logout" at bounding box center [1425, 129] width 166 height 22
